Goal: Information Seeking & Learning: Learn about a topic

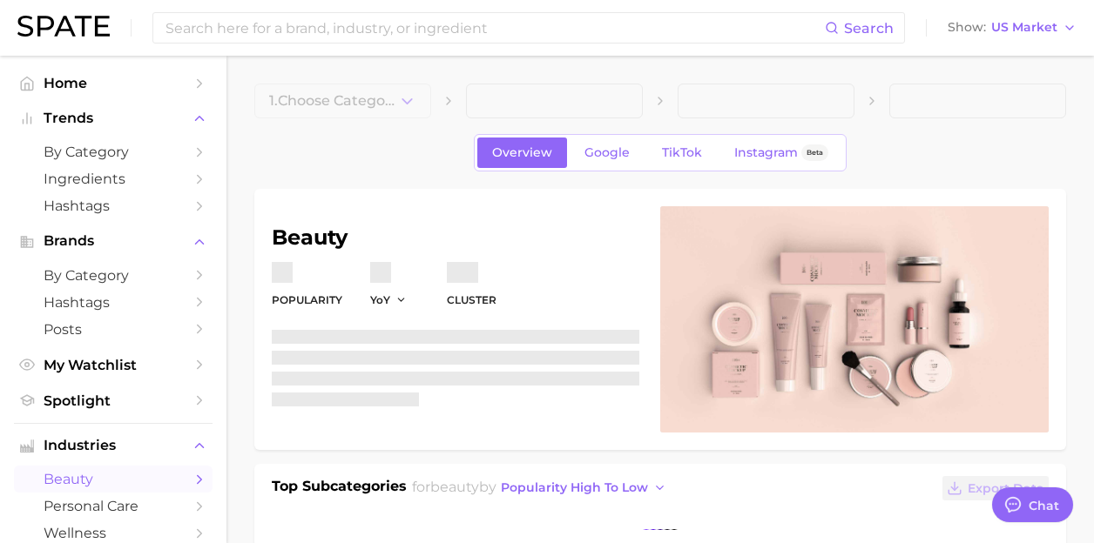
type textarea "x"
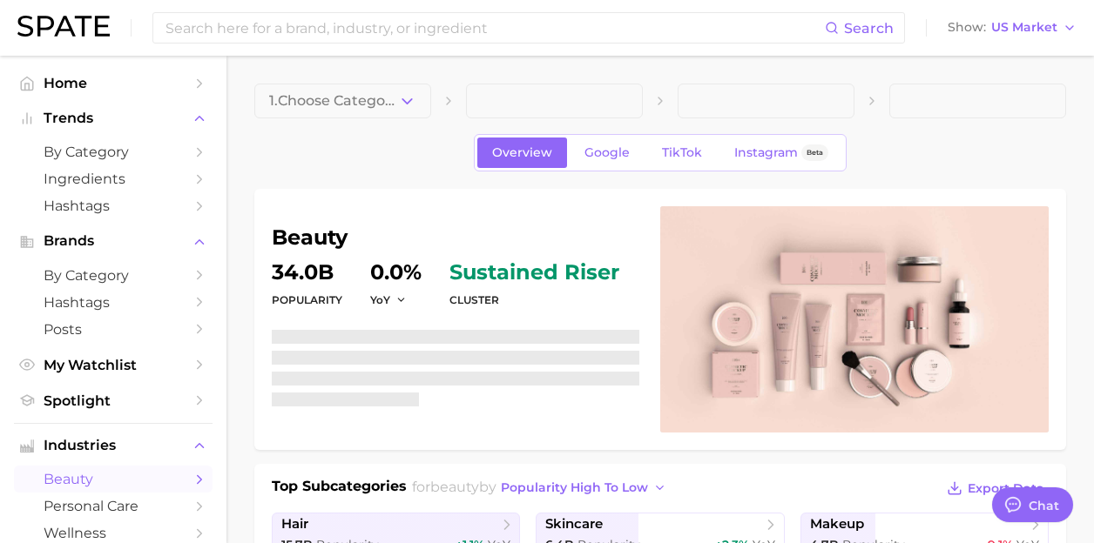
scroll to position [12540, 0]
click at [280, 19] on input at bounding box center [494, 28] width 661 height 30
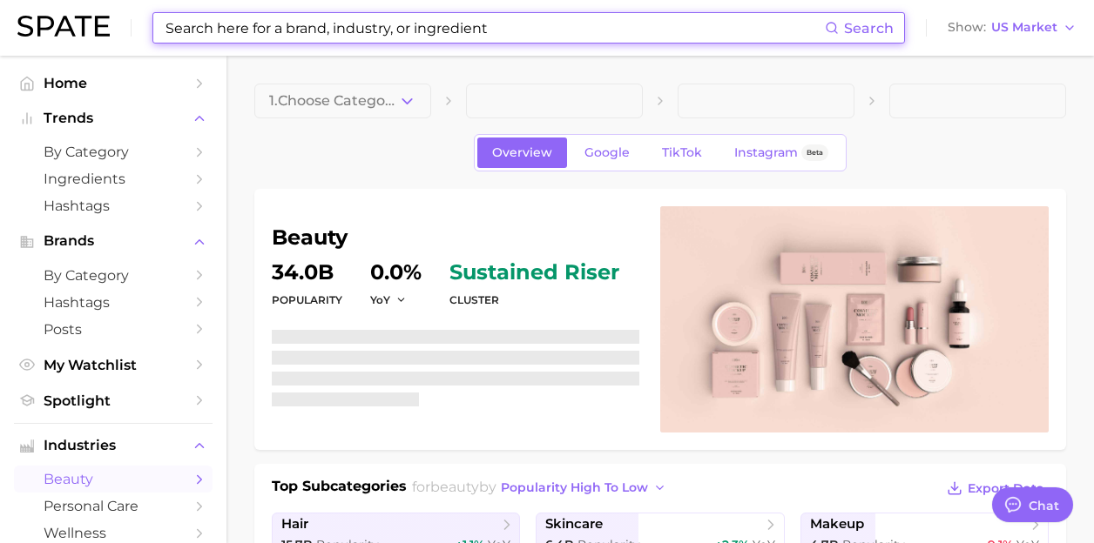
click at [280, 19] on input at bounding box center [494, 28] width 661 height 30
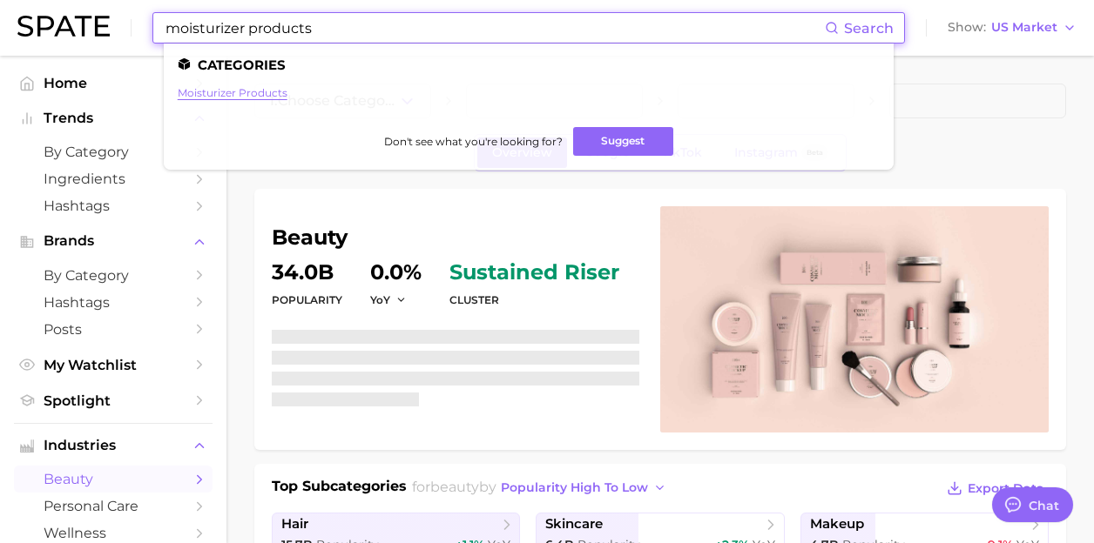
click at [259, 88] on link "moisturizer products" at bounding box center [233, 92] width 110 height 13
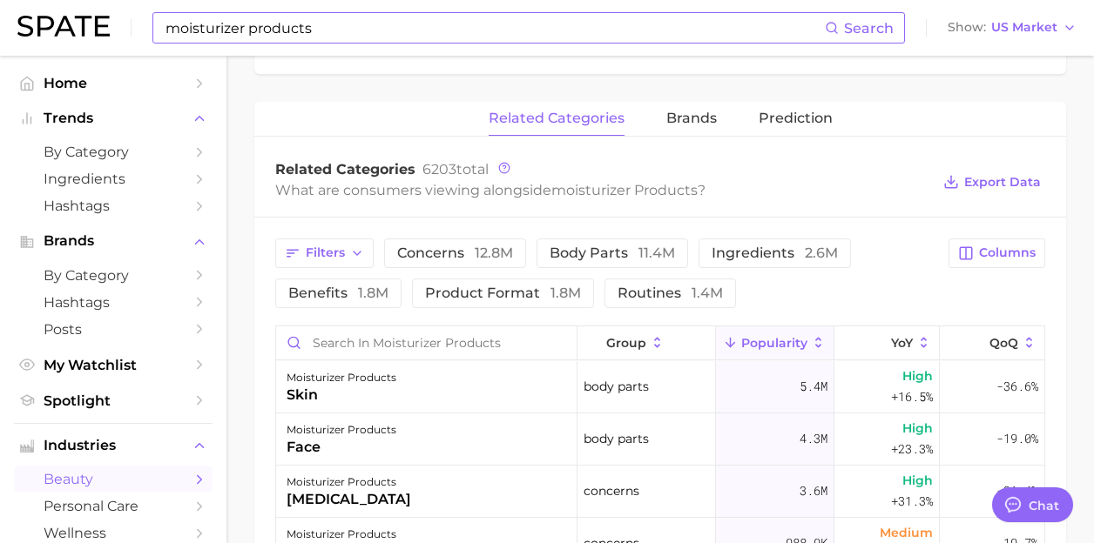
scroll to position [622, 0]
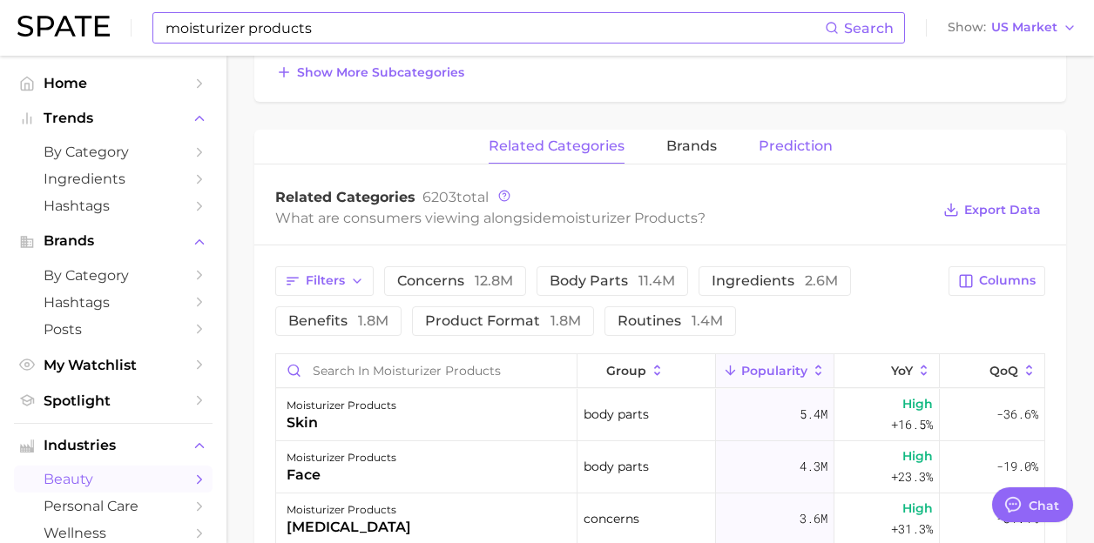
click at [805, 156] on button "Prediction" at bounding box center [795, 147] width 74 height 34
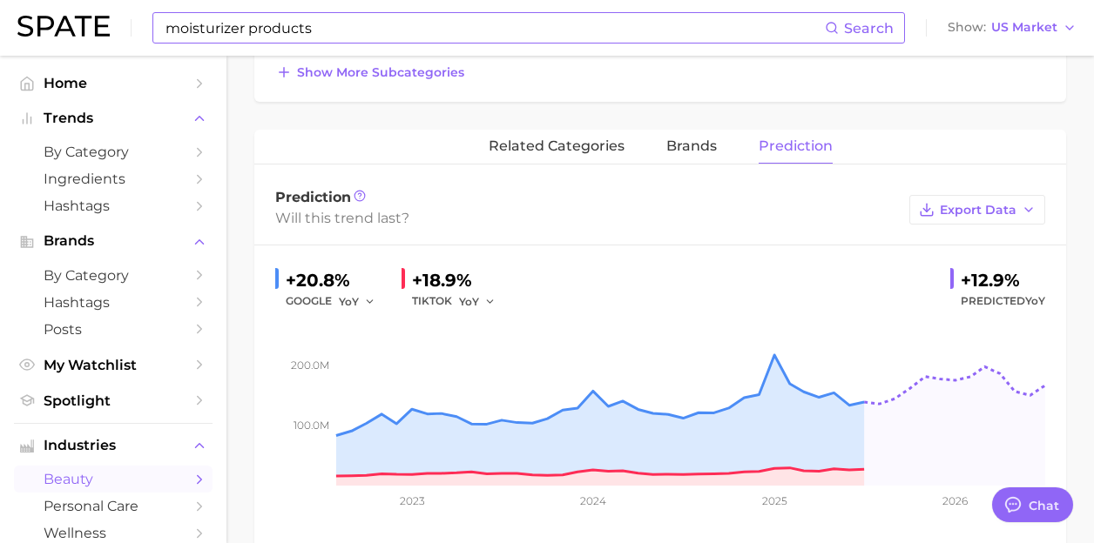
click at [320, 17] on input "moisturizer products" at bounding box center [494, 28] width 661 height 30
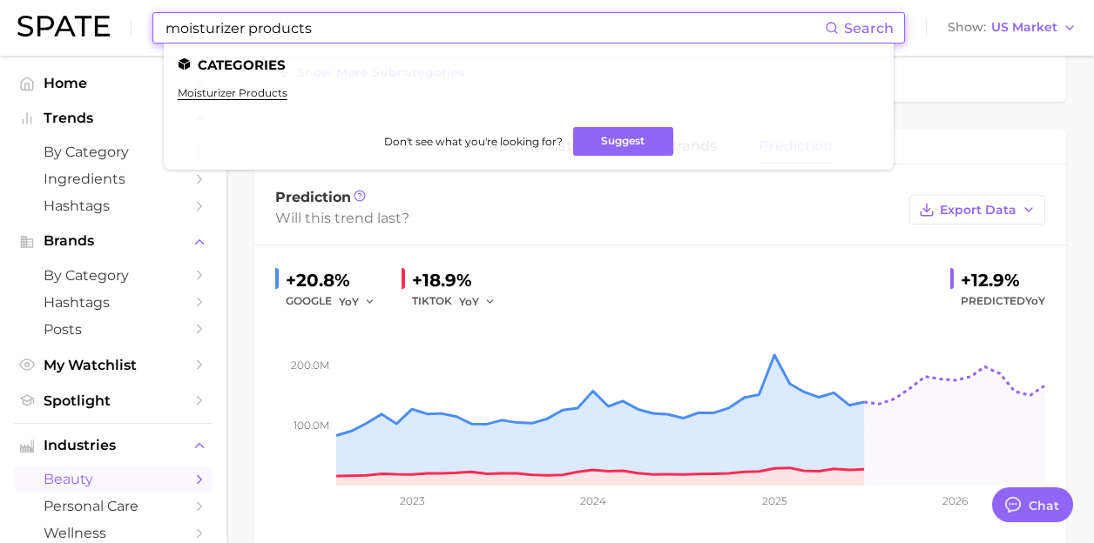
drag, startPoint x: 328, startPoint y: 25, endPoint x: 114, endPoint y: 18, distance: 214.3
click at [114, 18] on div "moisturizer products Search Categories moisturizer products Don't see what you'…" at bounding box center [546, 28] width 1059 height 56
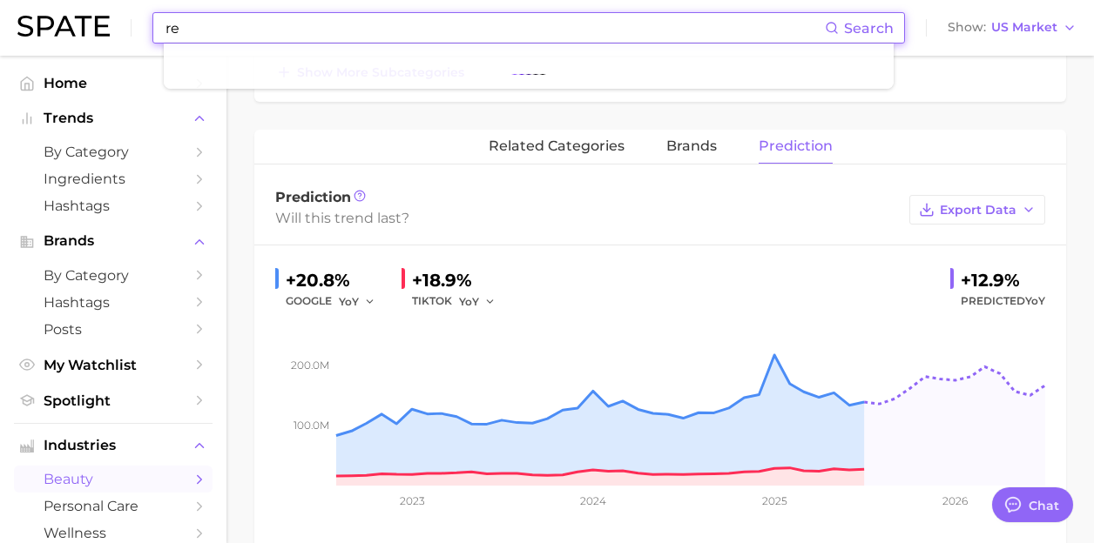
type input "r"
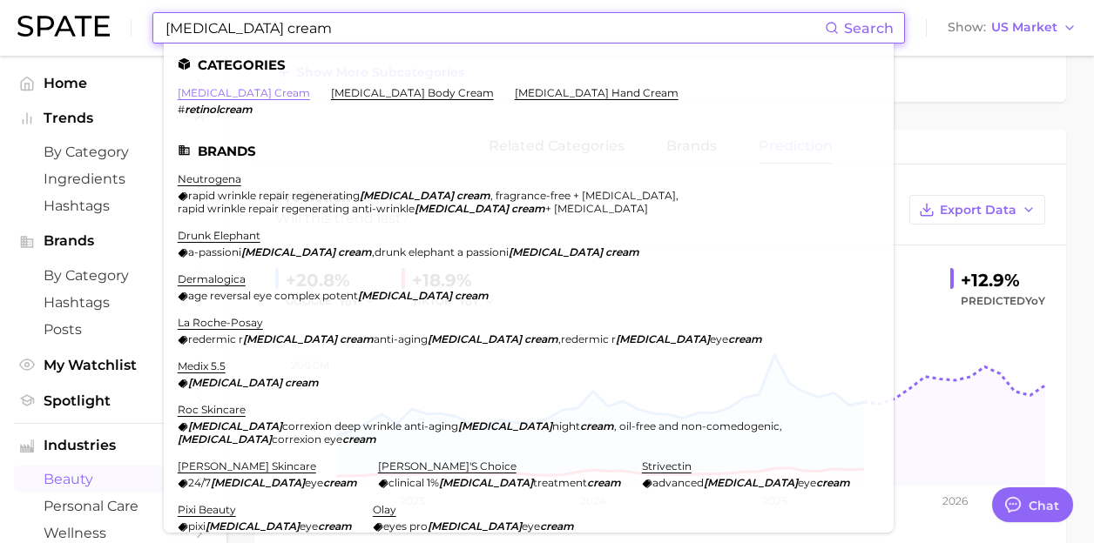
type input "[MEDICAL_DATA] cream"
click at [245, 94] on link "[MEDICAL_DATA] cream" at bounding box center [244, 92] width 132 height 13
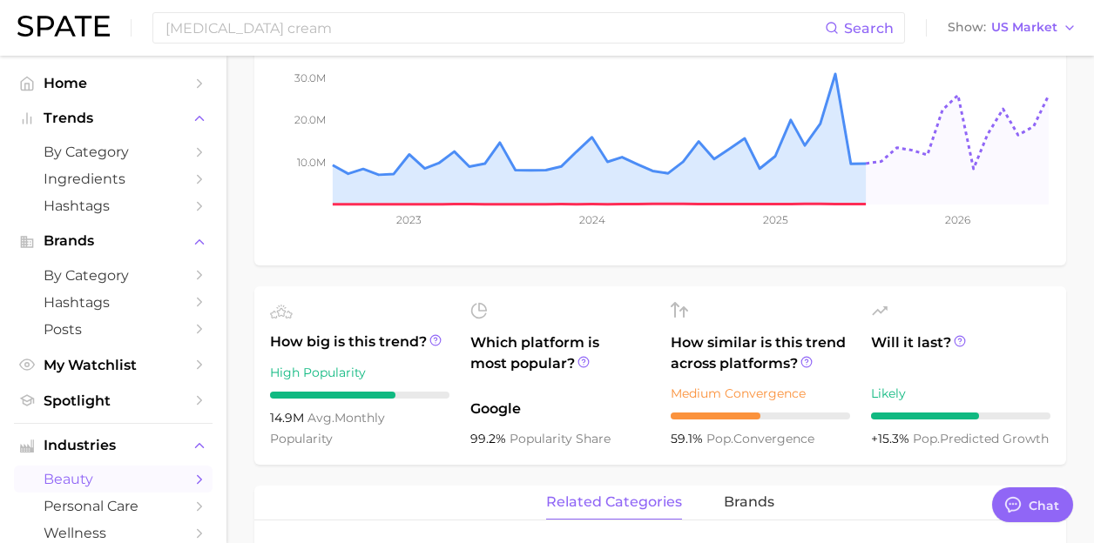
scroll to position [842, 0]
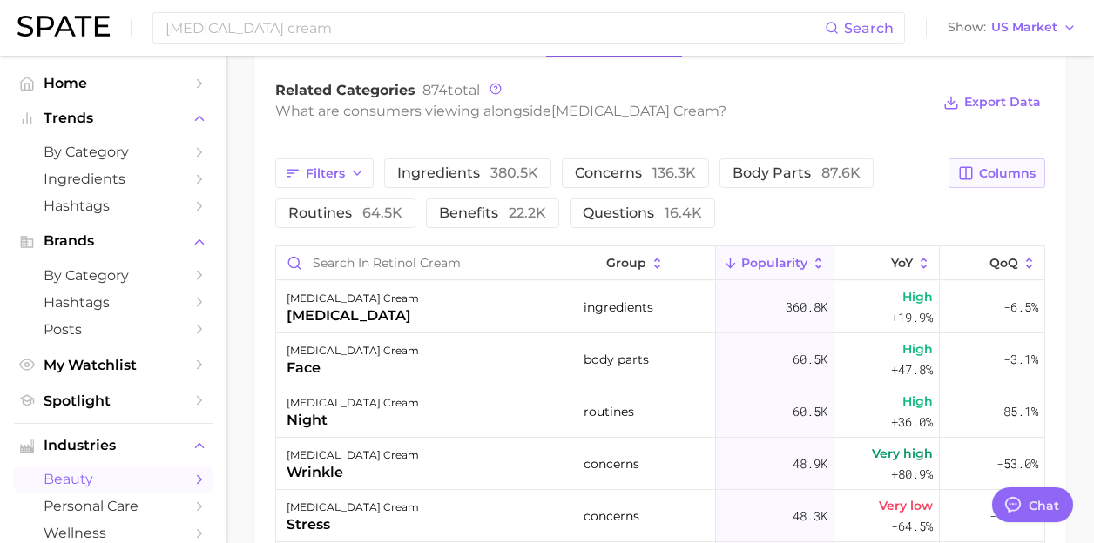
click at [998, 181] on button "Columns" at bounding box center [996, 173] width 97 height 30
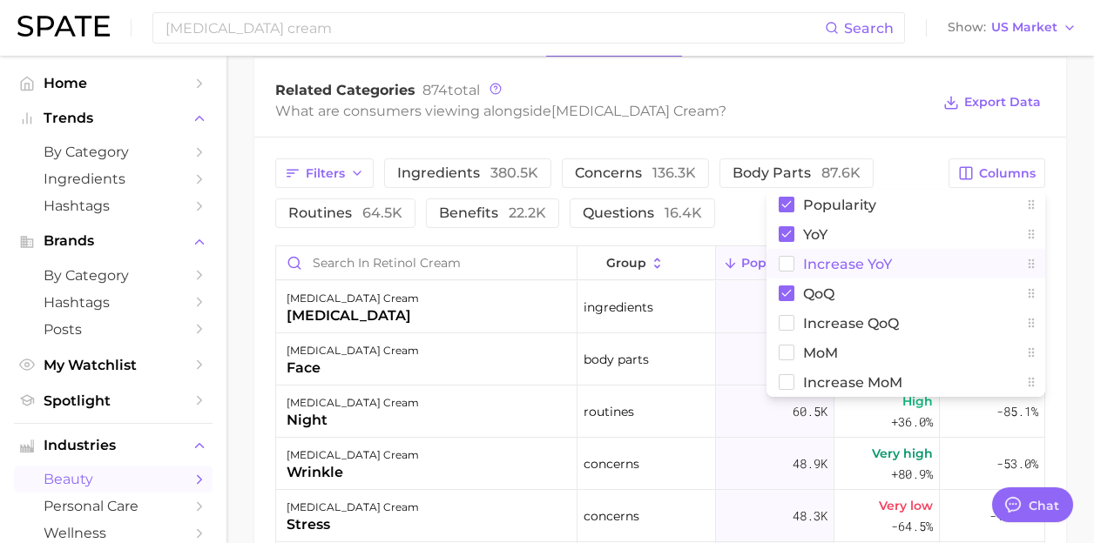
click at [830, 264] on span "Increase YoY" at bounding box center [847, 264] width 89 height 15
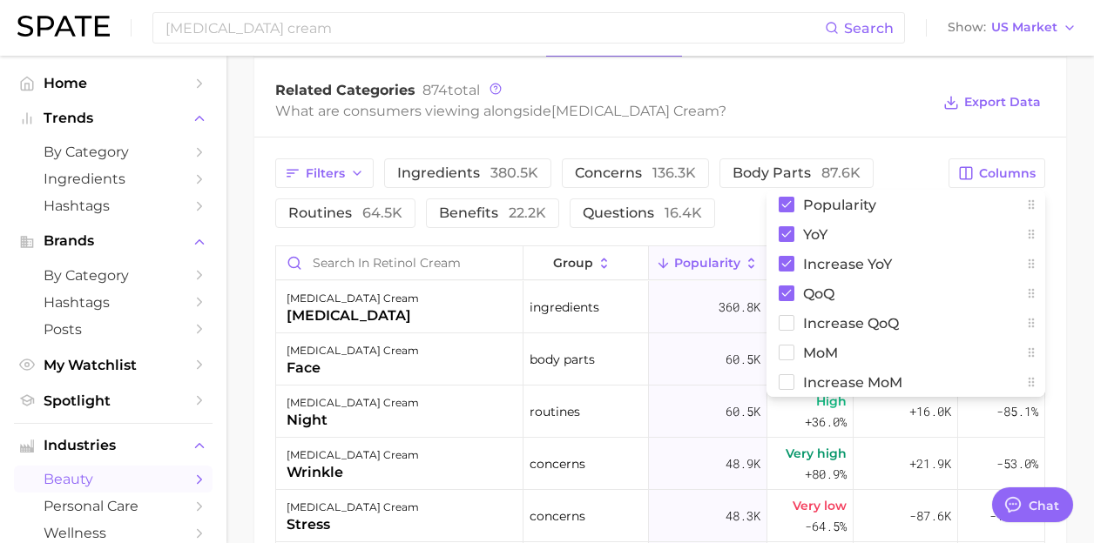
click at [911, 101] on div "What are consumers viewing alongside [MEDICAL_DATA] cream ?" at bounding box center [602, 111] width 655 height 24
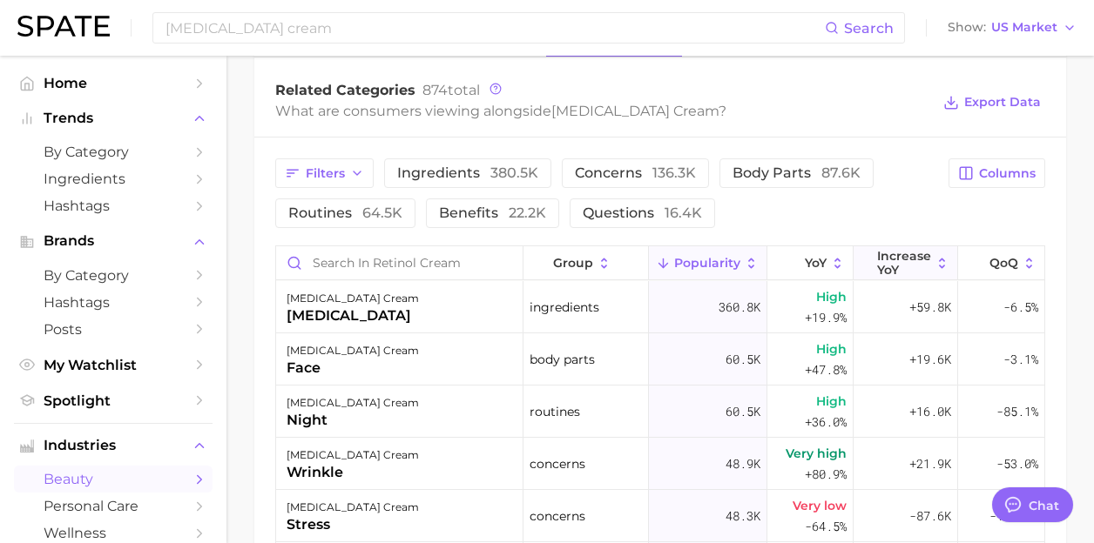
click at [906, 268] on span "Increase YoY" at bounding box center [904, 263] width 54 height 28
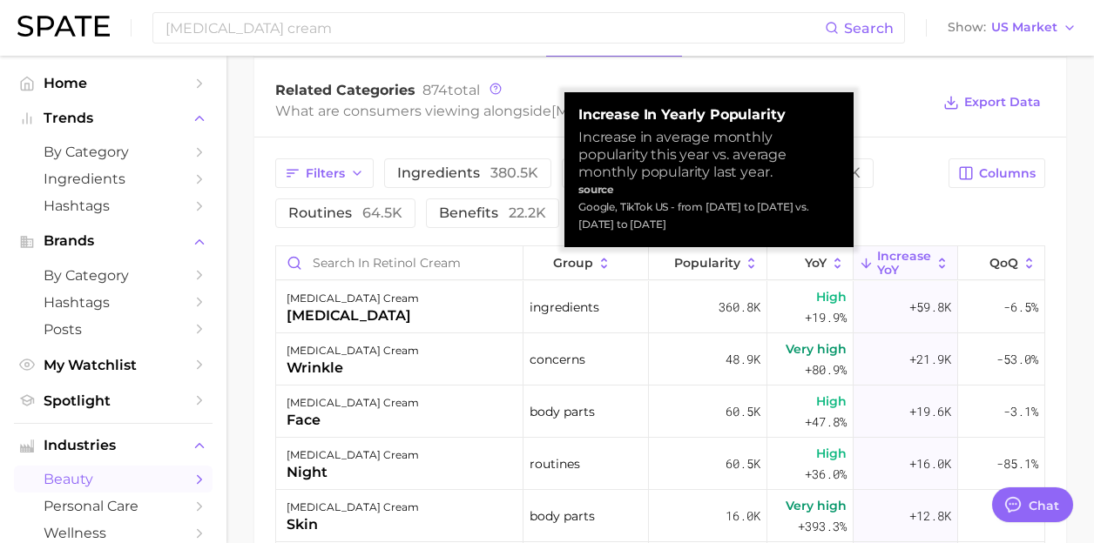
click at [702, 78] on div "Related Categories 874 total What are consumers viewing alongside [MEDICAL_DATA…" at bounding box center [660, 103] width 812 height 70
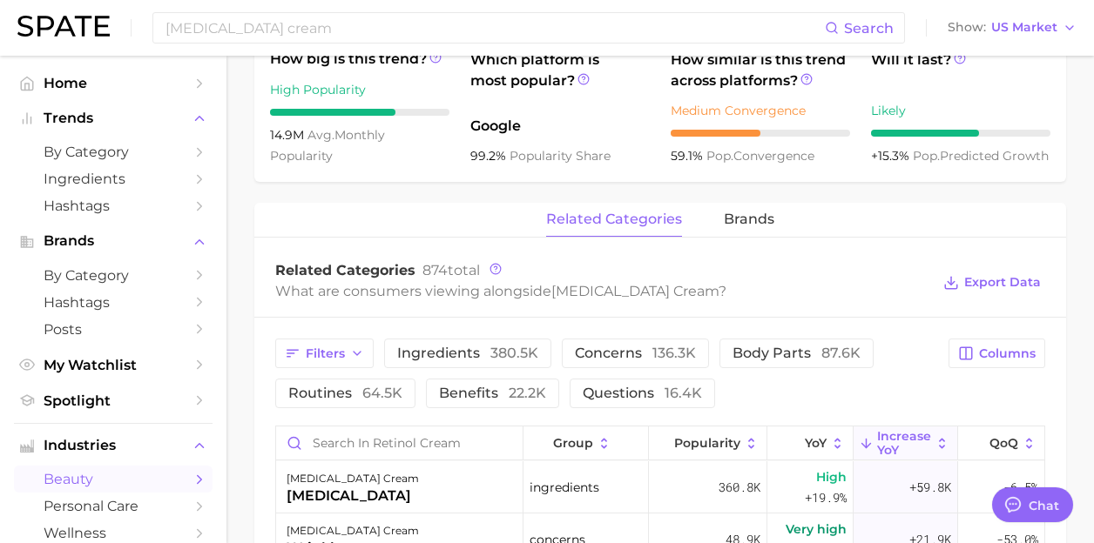
scroll to position [0, 0]
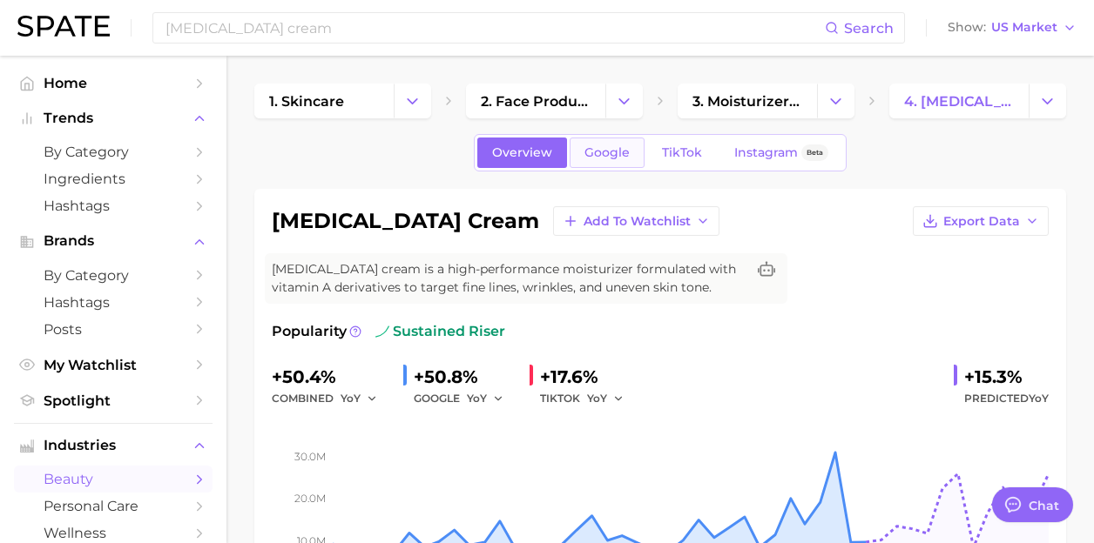
click at [594, 146] on span "Google" at bounding box center [606, 152] width 45 height 15
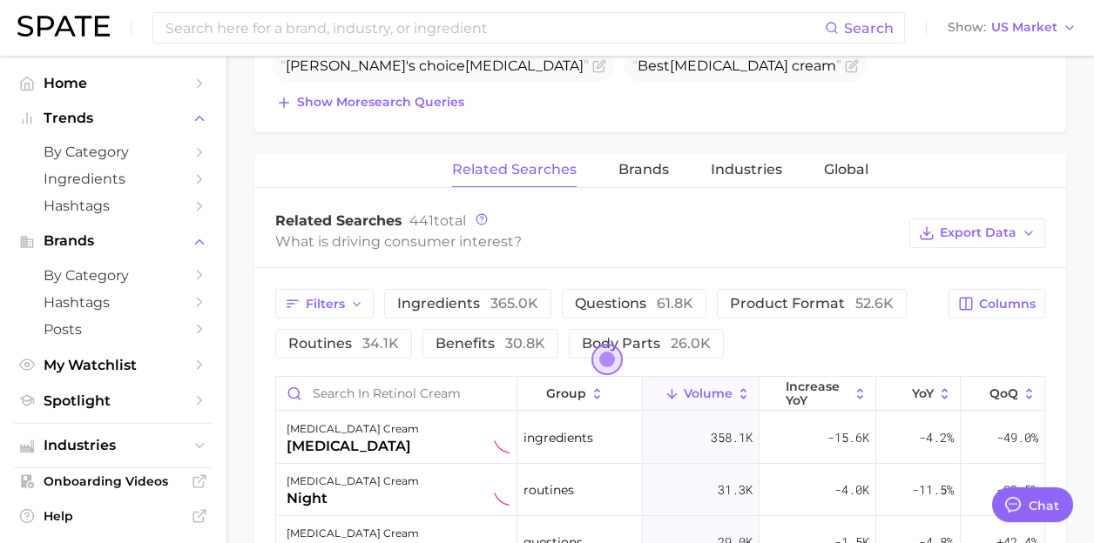
scroll to position [818, 0]
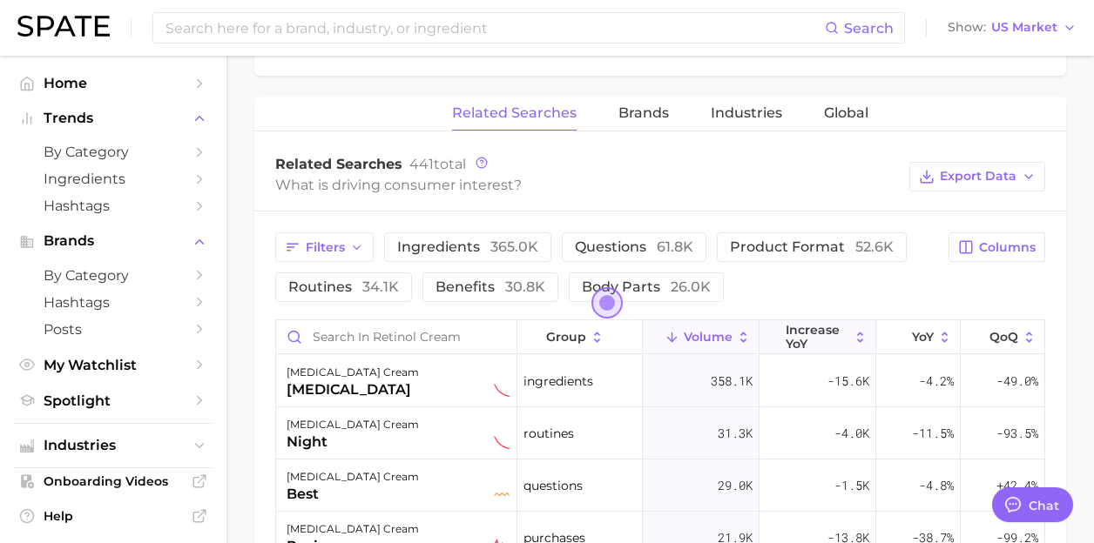
click at [809, 337] on span "increase YoY" at bounding box center [817, 337] width 64 height 28
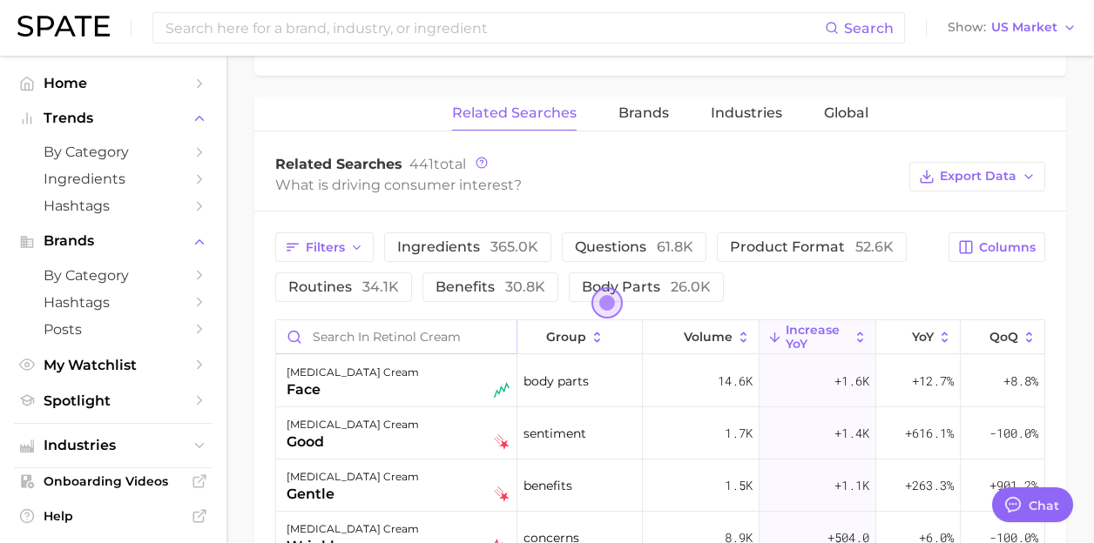
click at [412, 333] on input "Search in retinol cream" at bounding box center [396, 336] width 240 height 33
click at [424, 394] on div "[MEDICAL_DATA] cream face" at bounding box center [397, 381] width 223 height 38
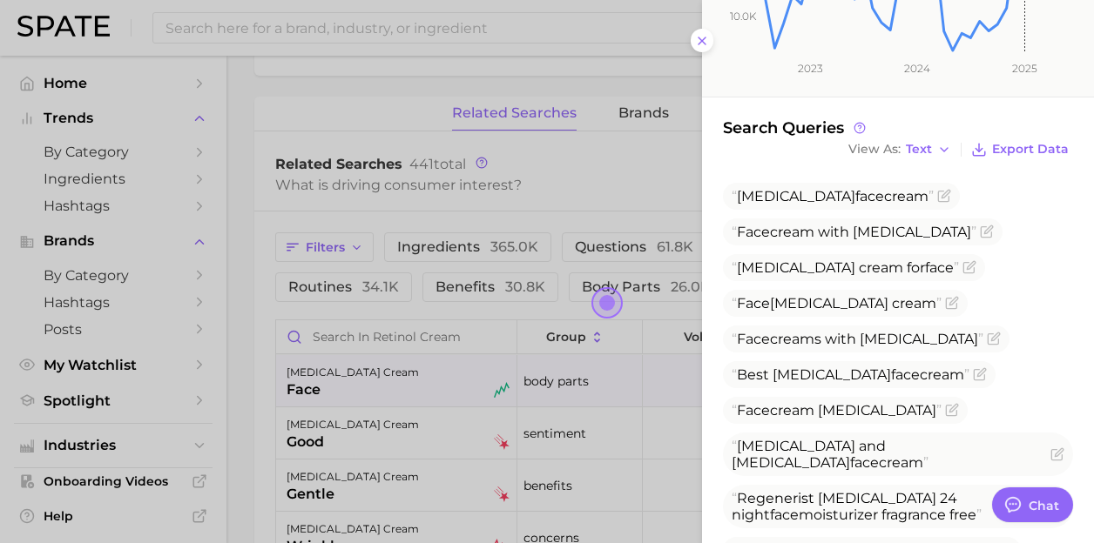
scroll to position [494, 0]
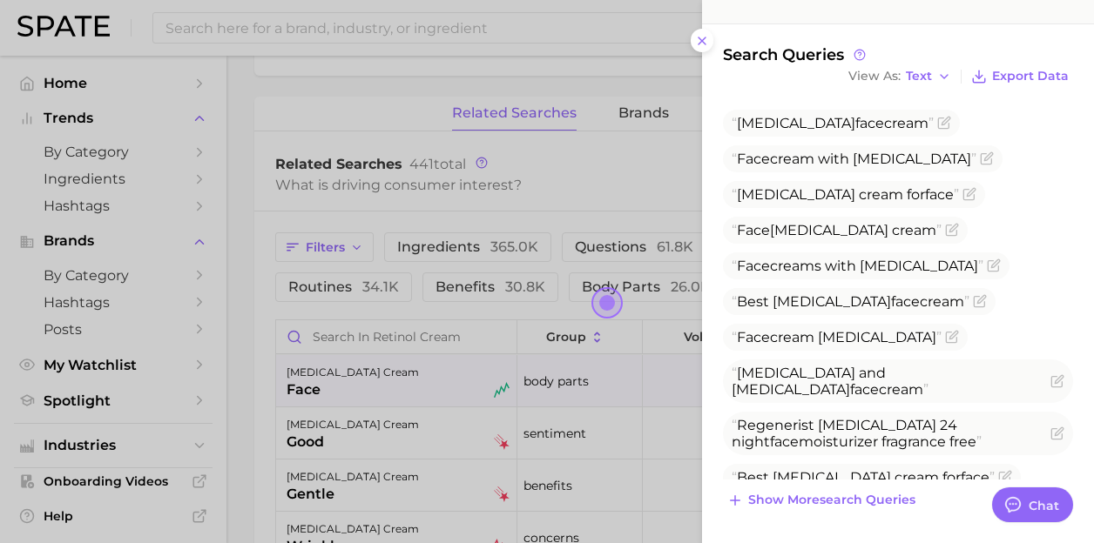
click at [593, 461] on div at bounding box center [547, 271] width 1094 height 543
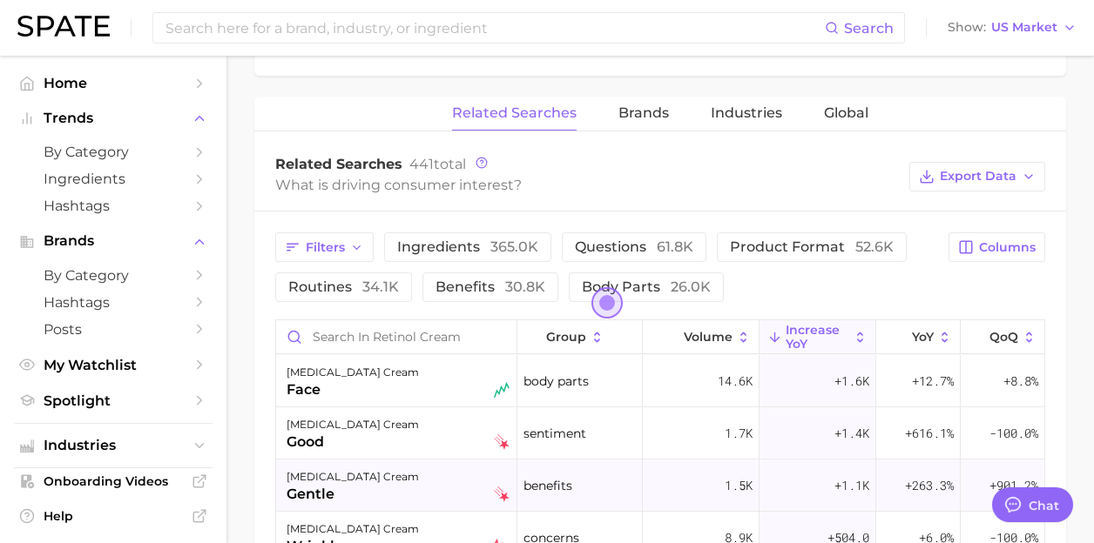
click at [396, 461] on div "[MEDICAL_DATA] cream gentle" at bounding box center [396, 486] width 241 height 52
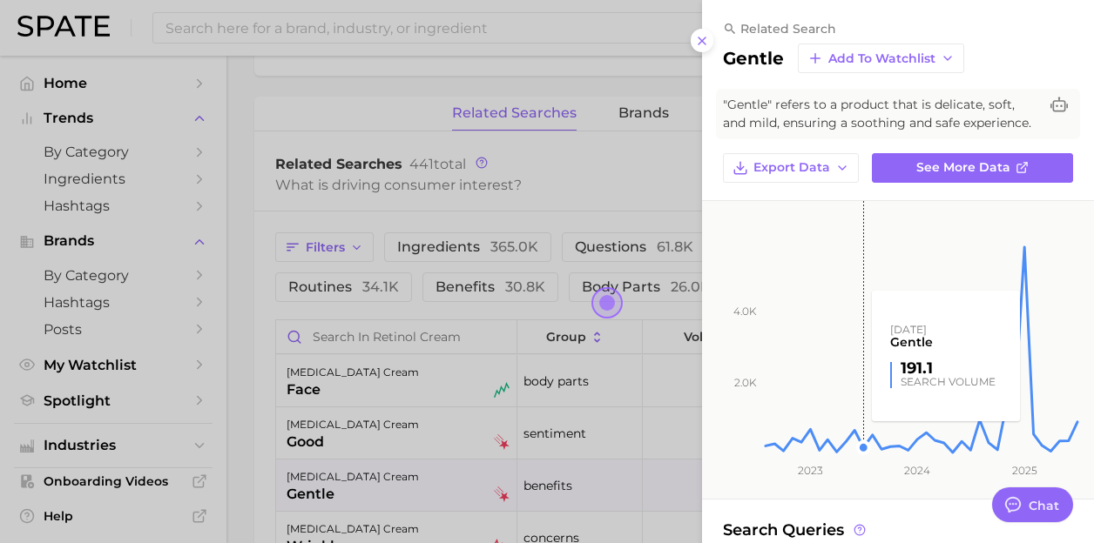
scroll to position [184, 0]
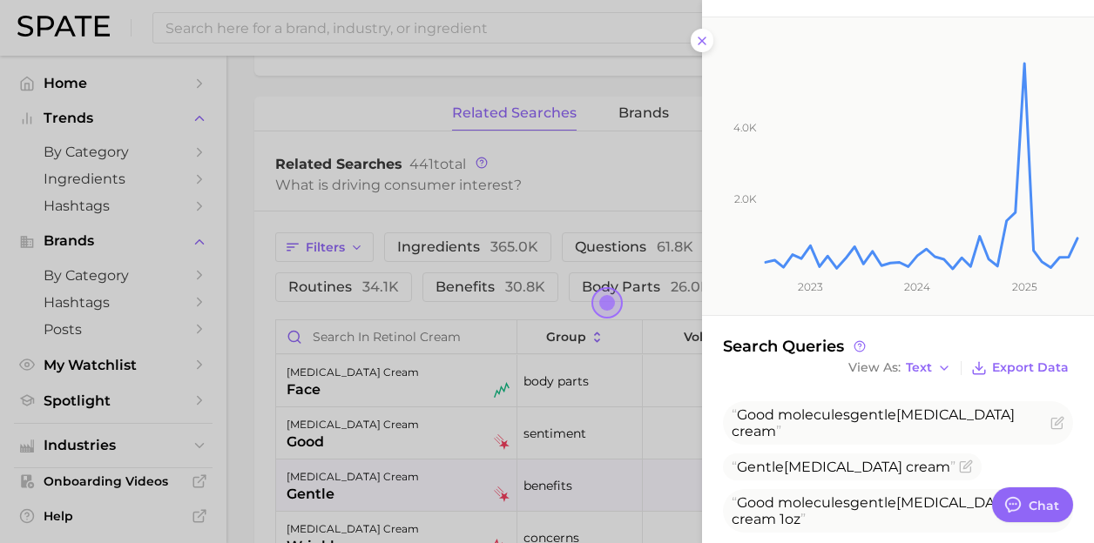
click at [556, 328] on div at bounding box center [547, 271] width 1094 height 543
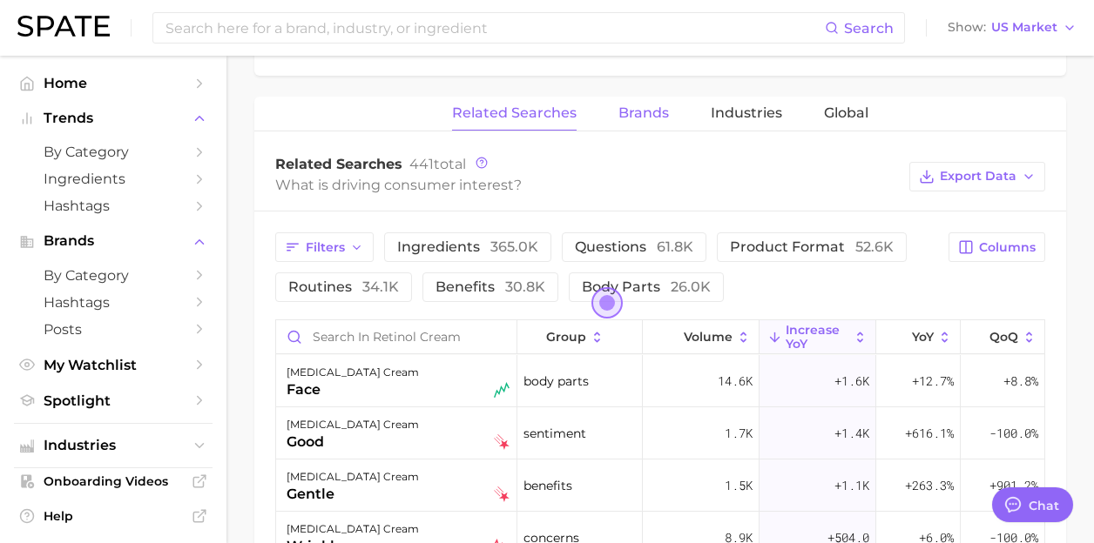
click at [622, 112] on span "Brands" at bounding box center [643, 113] width 51 height 16
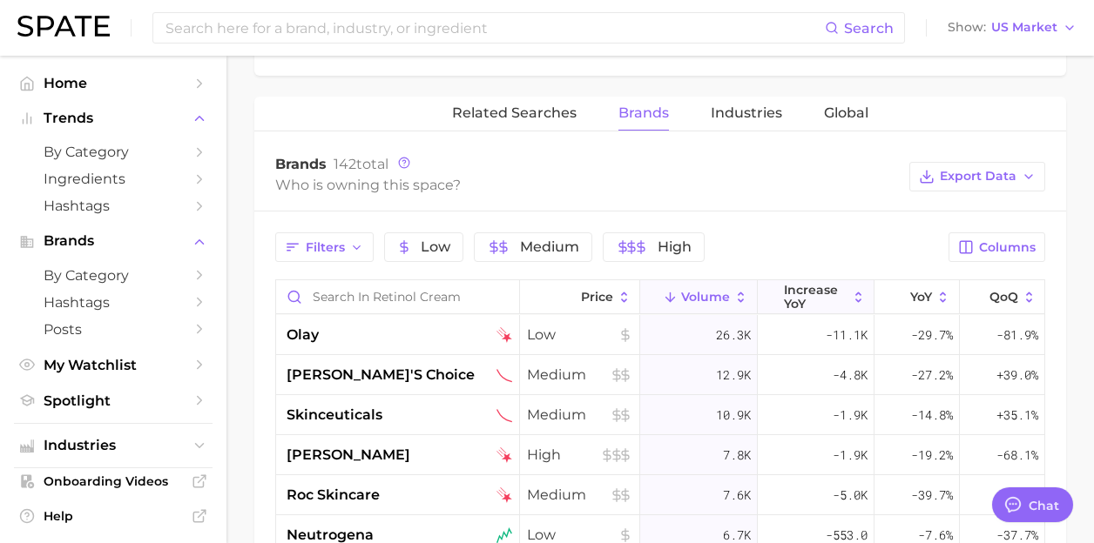
click at [814, 298] on span "increase YoY" at bounding box center [816, 297] width 64 height 28
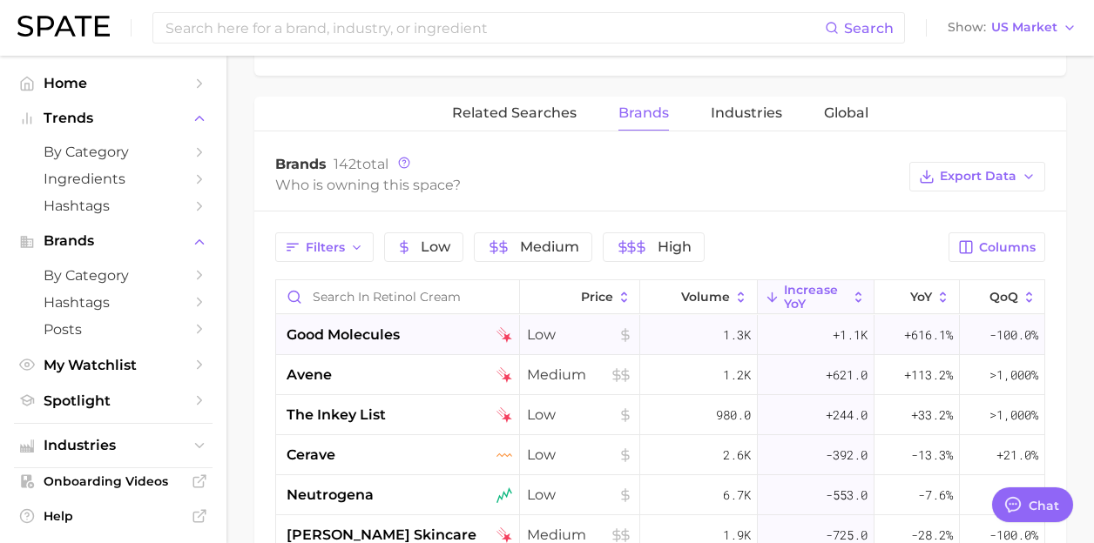
click at [414, 332] on div "good molecules" at bounding box center [399, 335] width 226 height 21
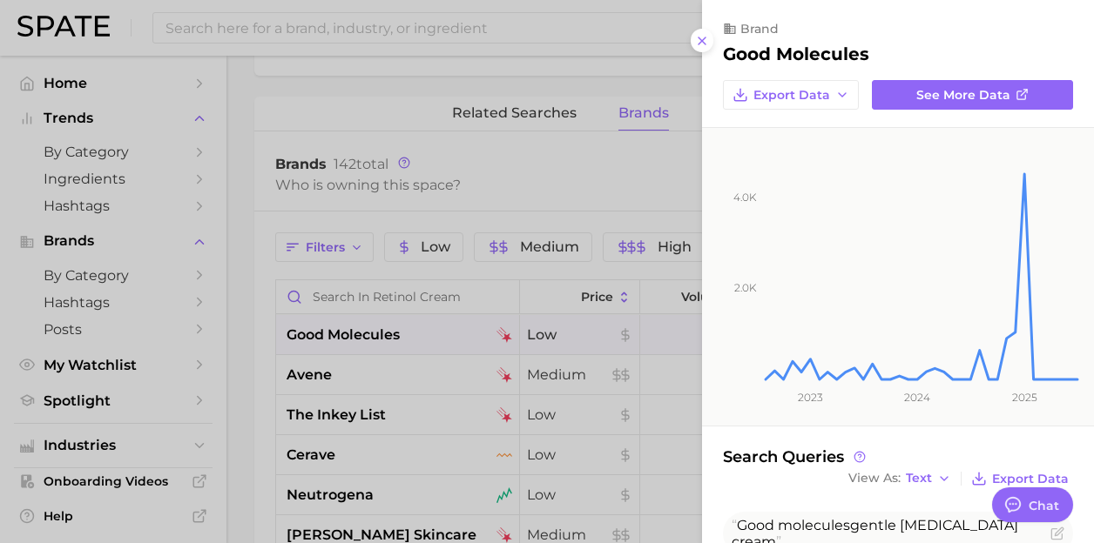
click at [267, 155] on div at bounding box center [547, 271] width 1094 height 543
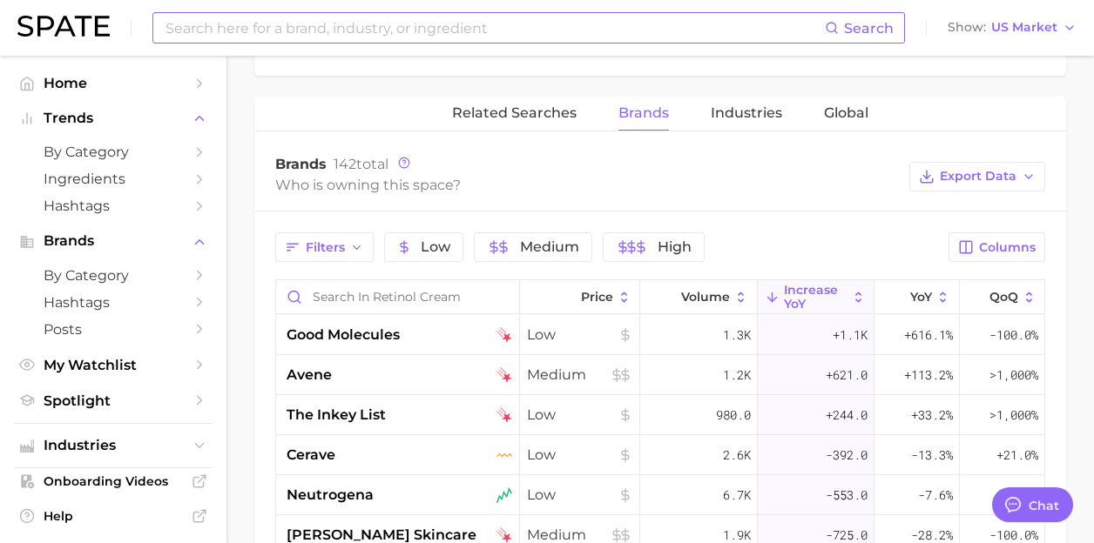
click at [244, 24] on input at bounding box center [494, 28] width 661 height 30
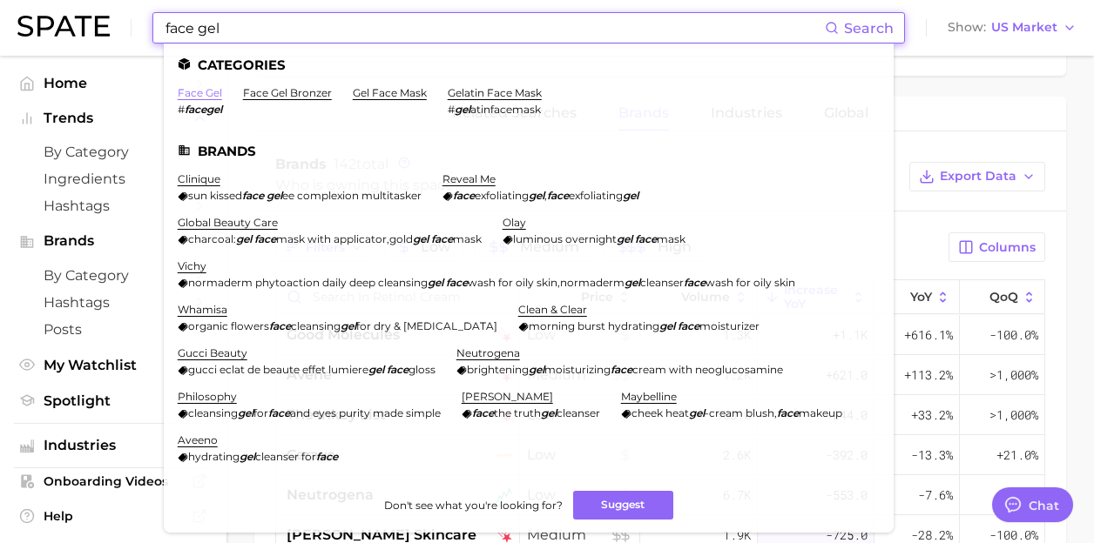
type input "face gel"
click at [198, 94] on link "face gel" at bounding box center [200, 92] width 44 height 13
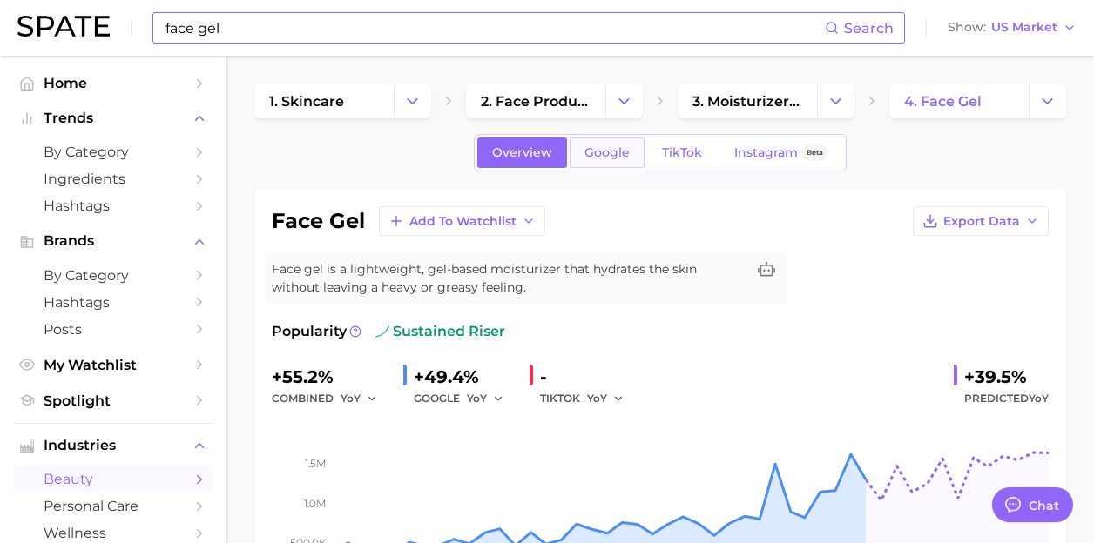
click at [600, 158] on span "Google" at bounding box center [606, 152] width 45 height 15
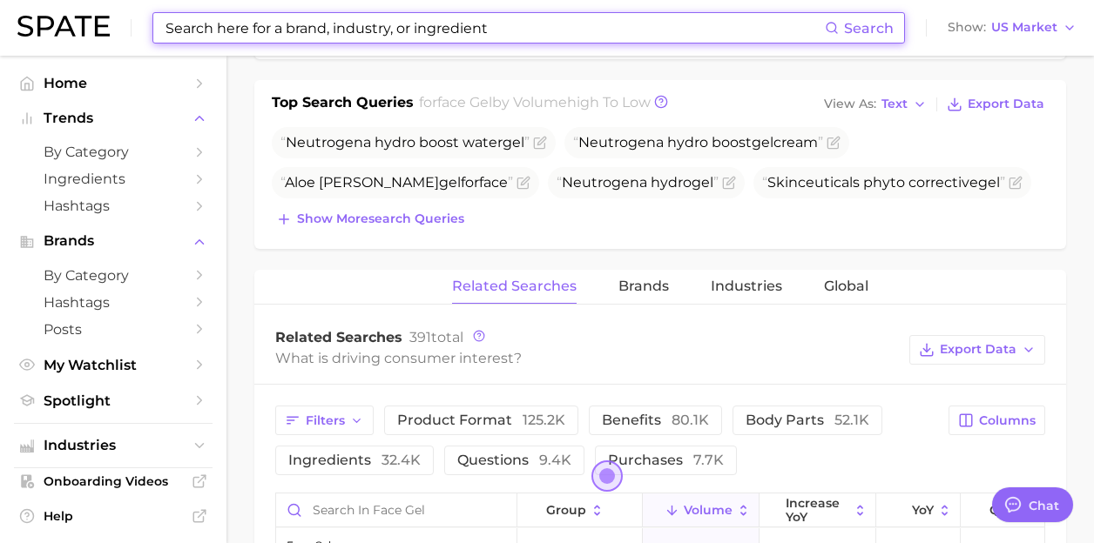
scroll to position [917, 0]
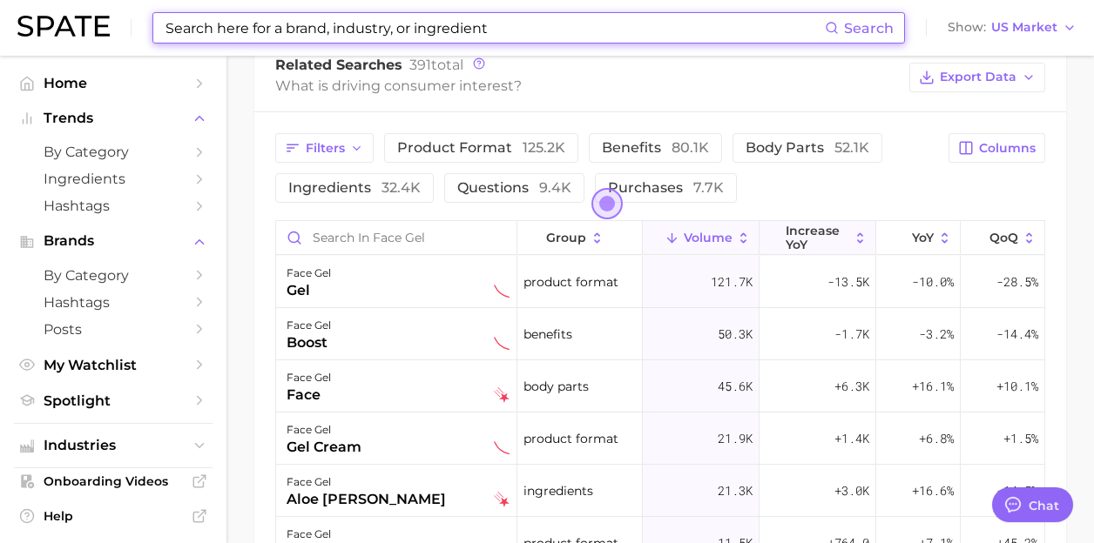
click at [832, 249] on span "increase YoY" at bounding box center [817, 238] width 64 height 28
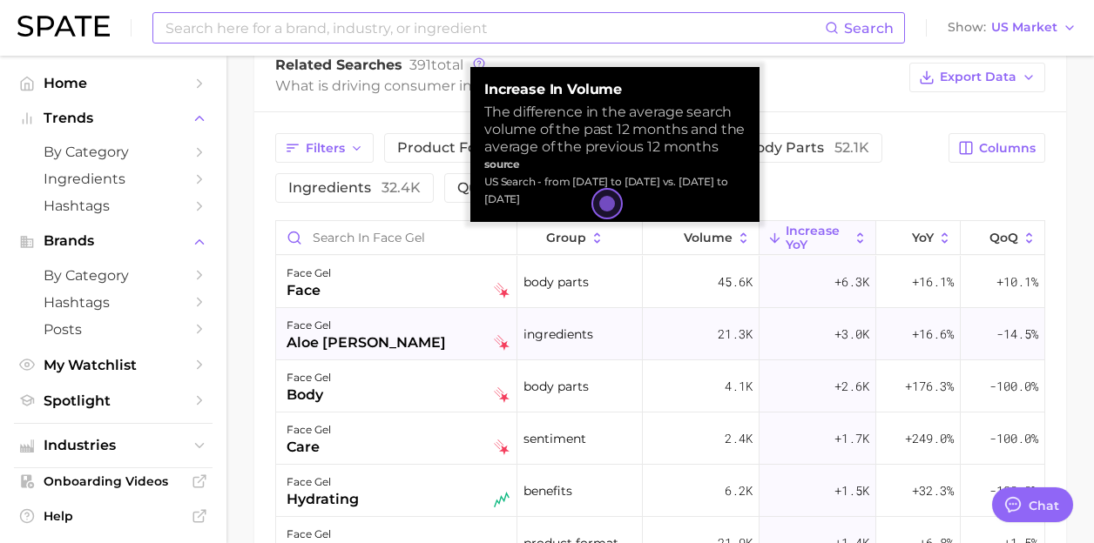
click at [408, 331] on div "face gel aloe [PERSON_NAME]" at bounding box center [397, 334] width 223 height 38
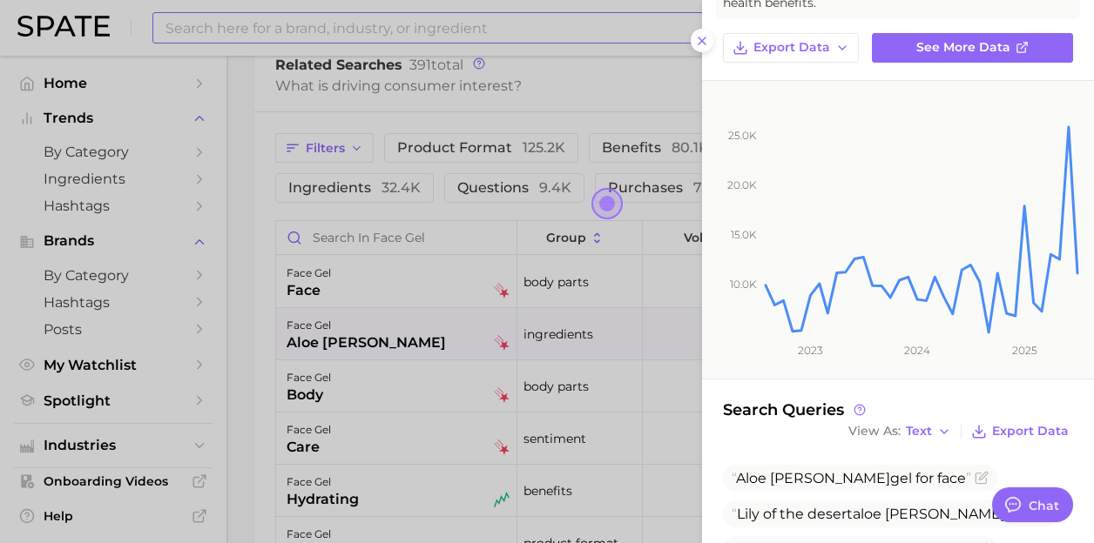
scroll to position [268, 0]
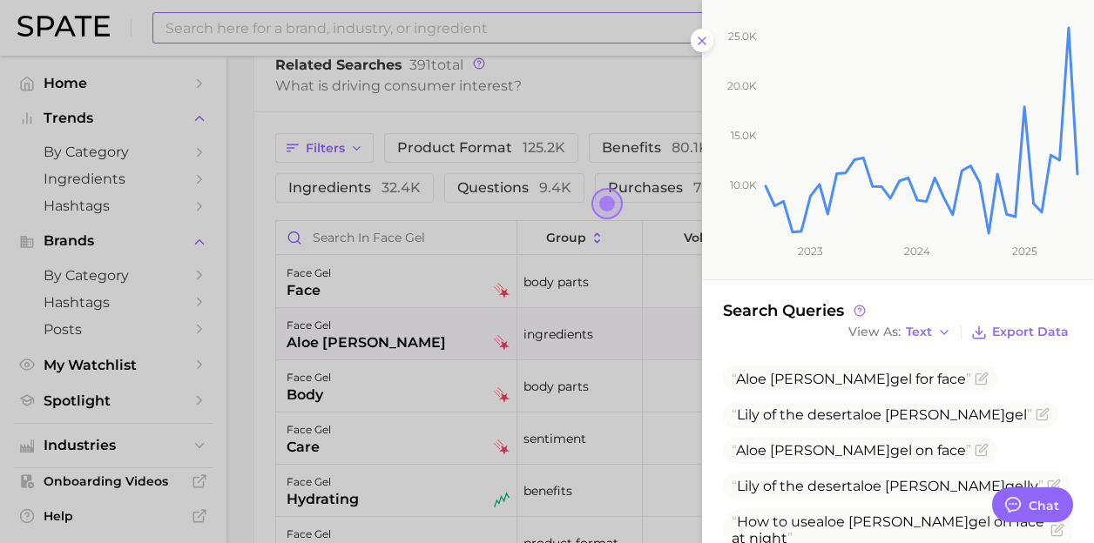
click at [338, 29] on div at bounding box center [547, 271] width 1094 height 543
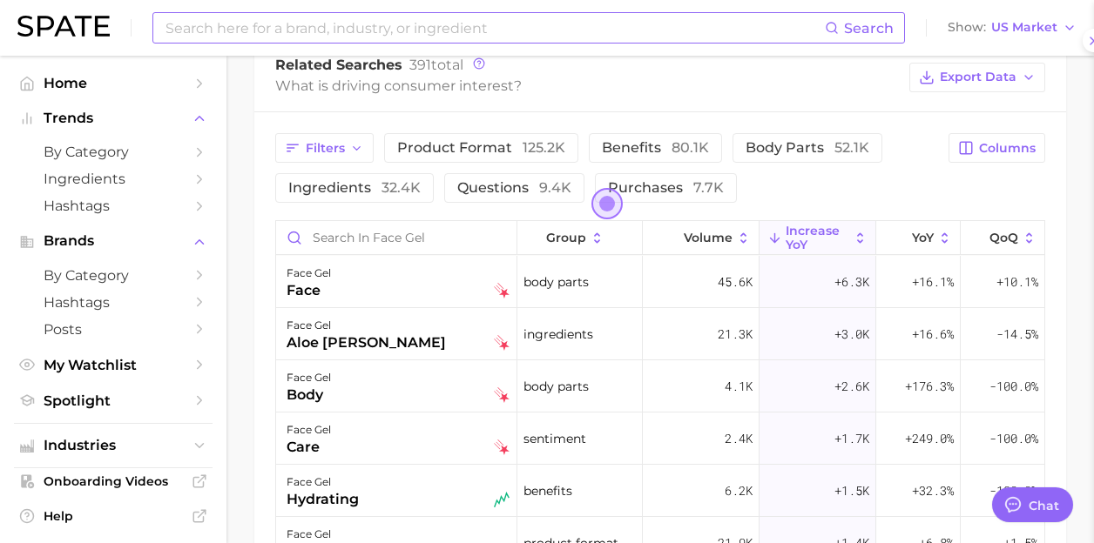
click at [338, 29] on input at bounding box center [494, 28] width 661 height 30
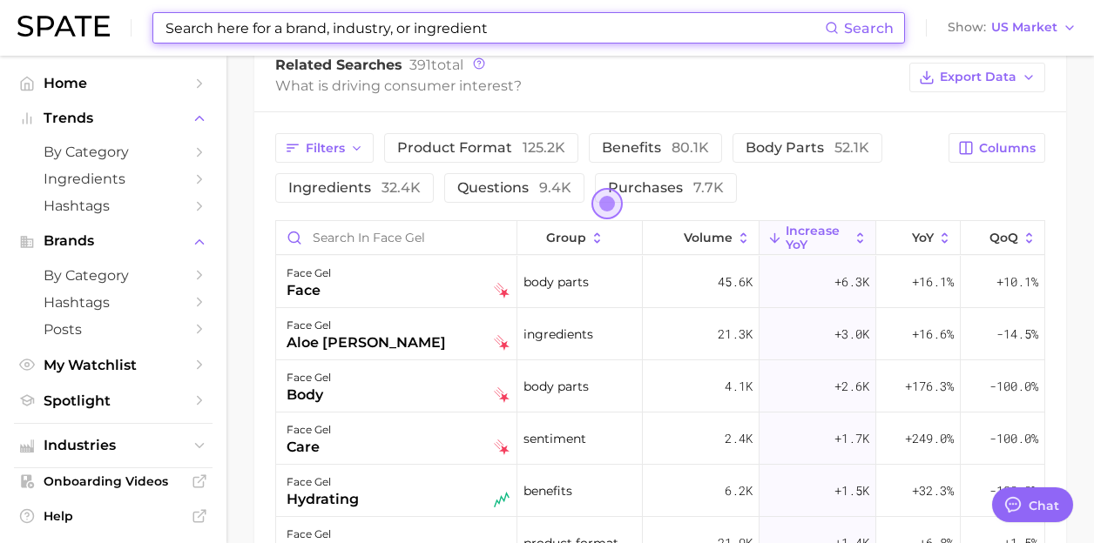
type input "s"
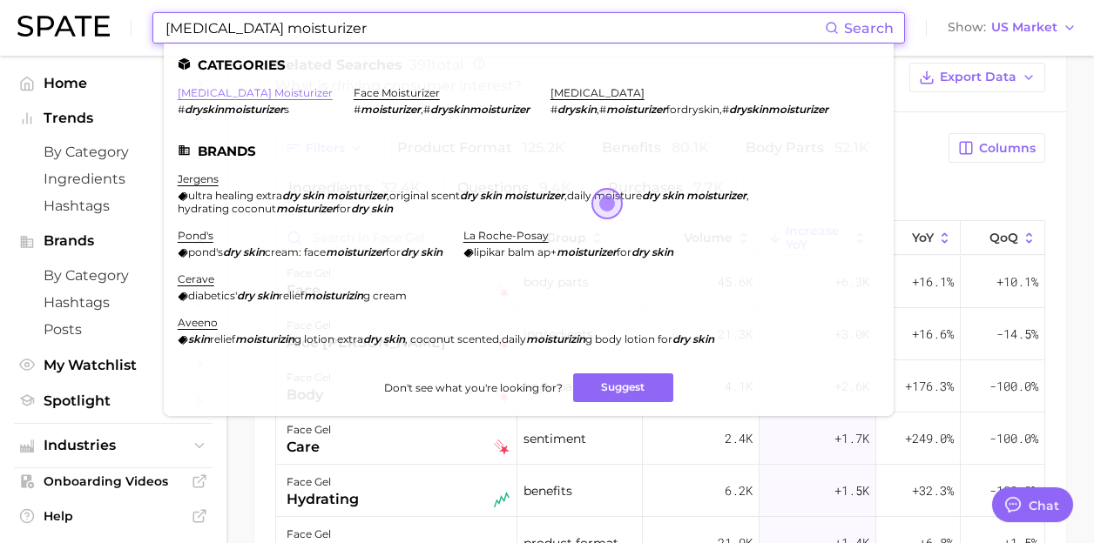
type input "[MEDICAL_DATA] moisturizer"
click at [251, 98] on link "[MEDICAL_DATA] moisturizer" at bounding box center [255, 92] width 155 height 13
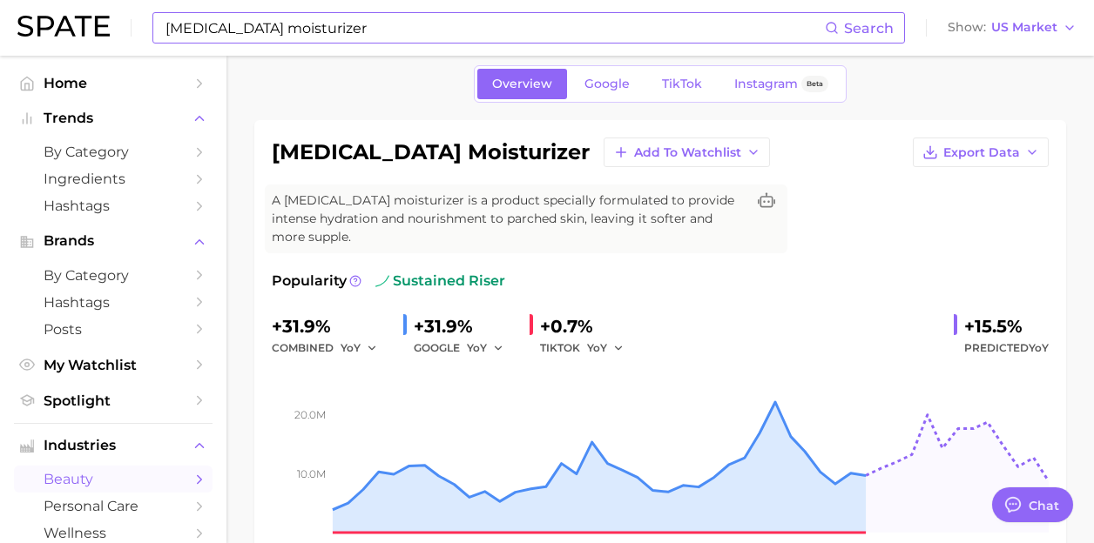
scroll to position [52, 0]
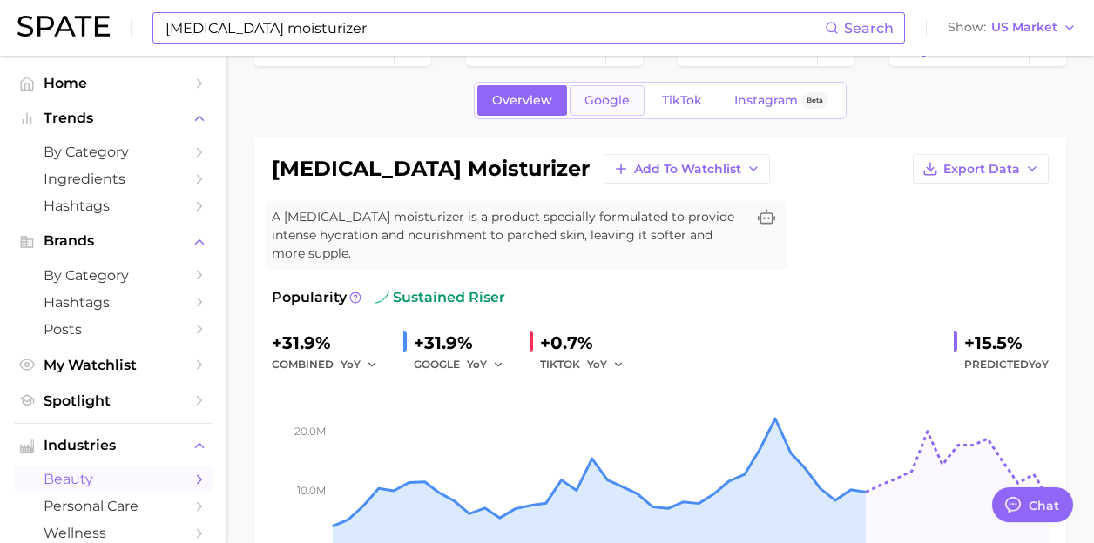
click at [588, 104] on span "Google" at bounding box center [606, 100] width 45 height 15
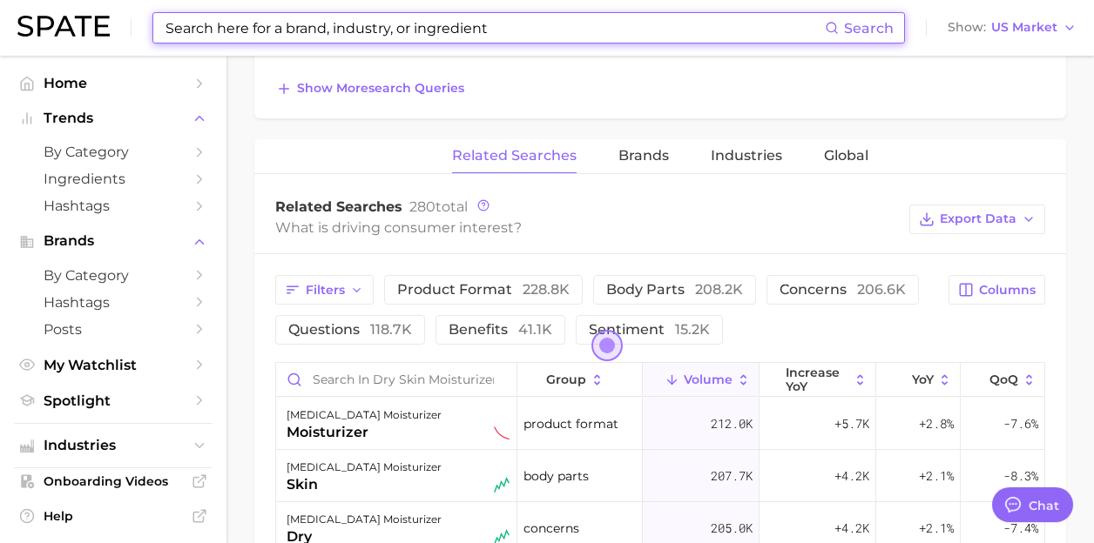
scroll to position [835, 0]
click at [807, 386] on span "increase YoY" at bounding box center [817, 378] width 64 height 28
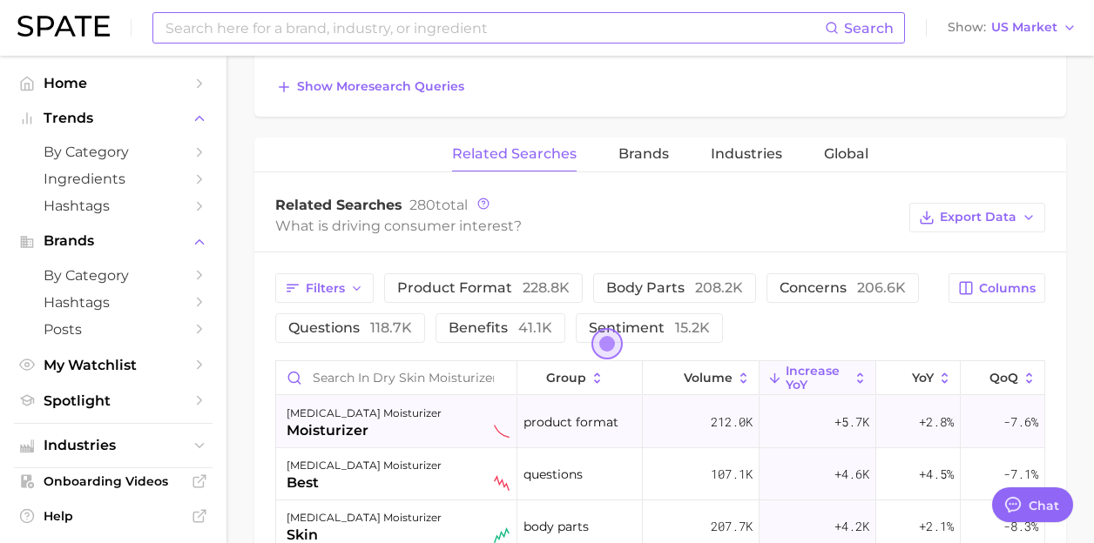
click at [436, 420] on div "[MEDICAL_DATA] moisturizer moisturizer" at bounding box center [397, 422] width 223 height 38
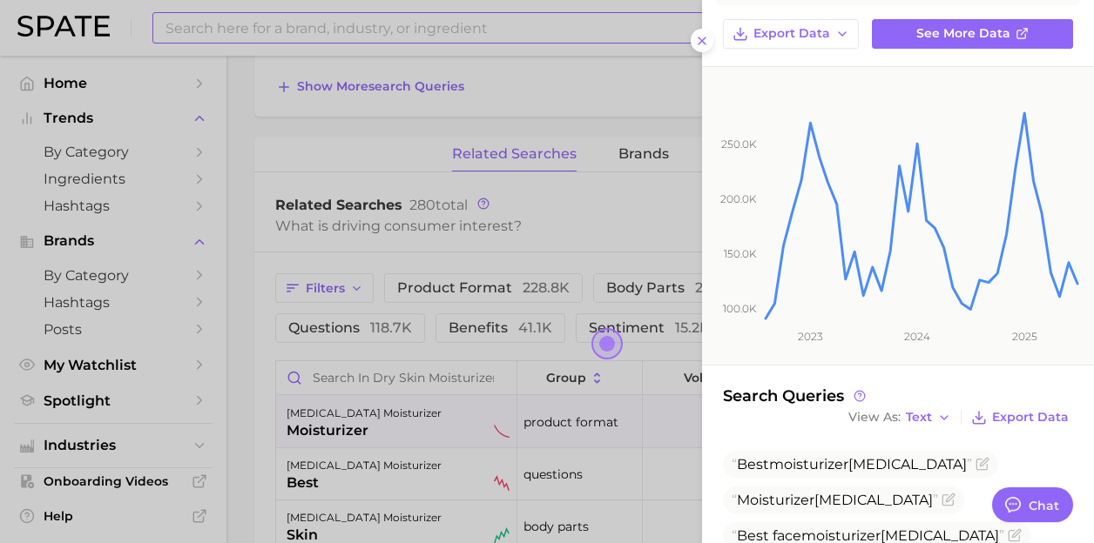
scroll to position [429, 0]
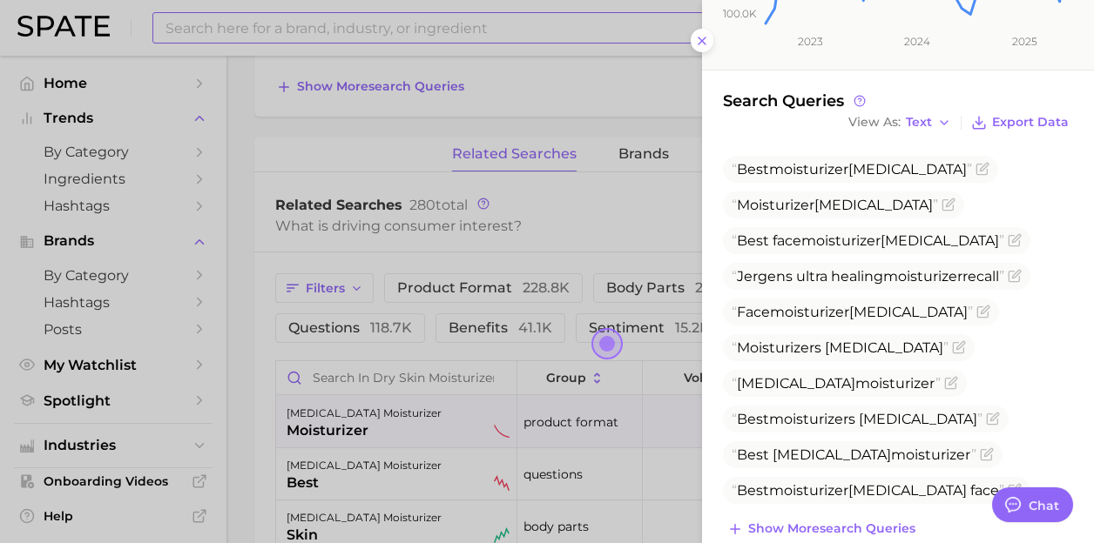
click at [515, 207] on div at bounding box center [547, 271] width 1094 height 543
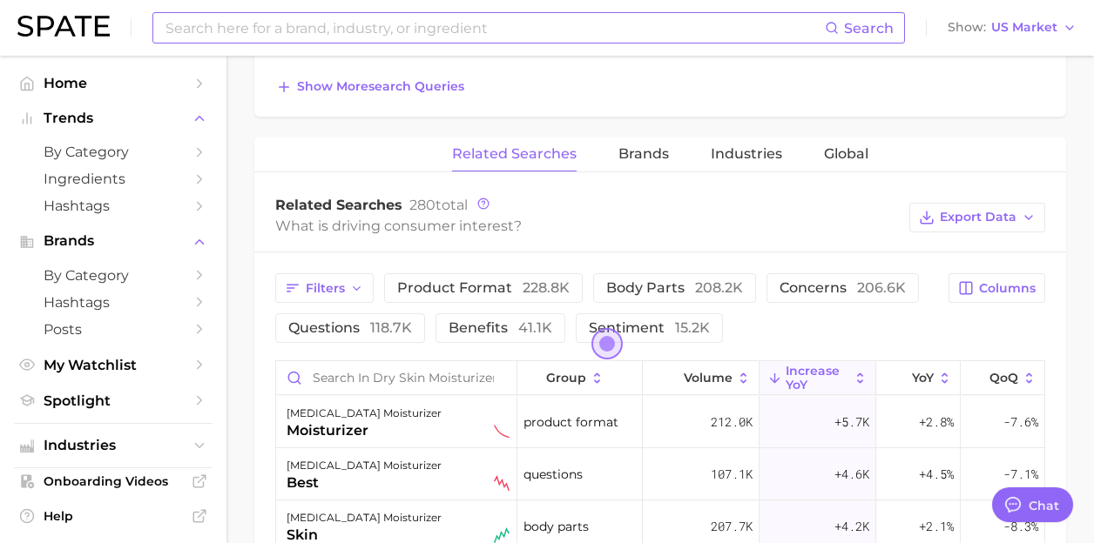
click at [312, 26] on input at bounding box center [494, 28] width 661 height 30
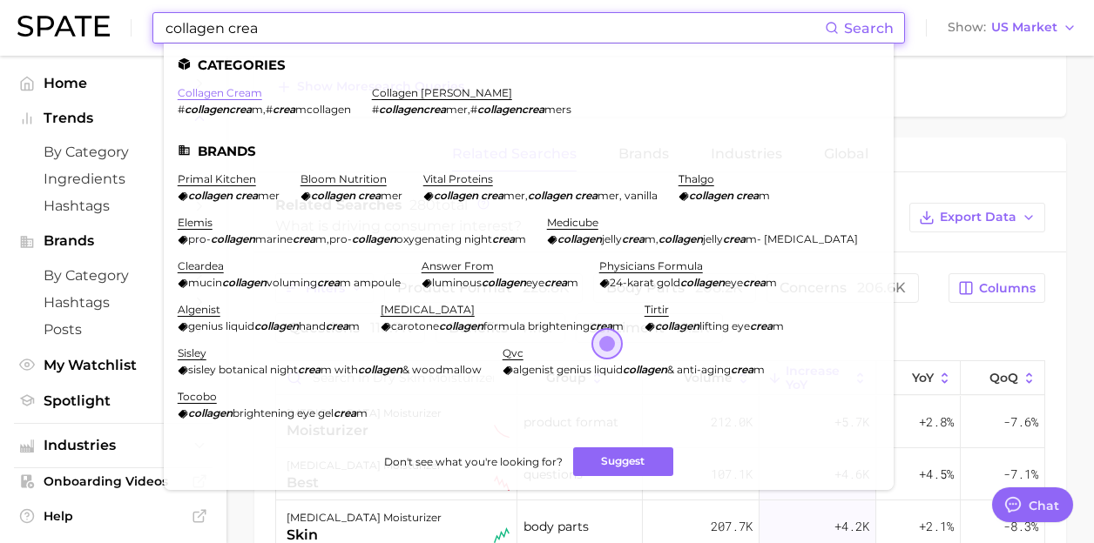
type input "collagen crea"
click at [219, 94] on link "collagen cream" at bounding box center [220, 92] width 84 height 13
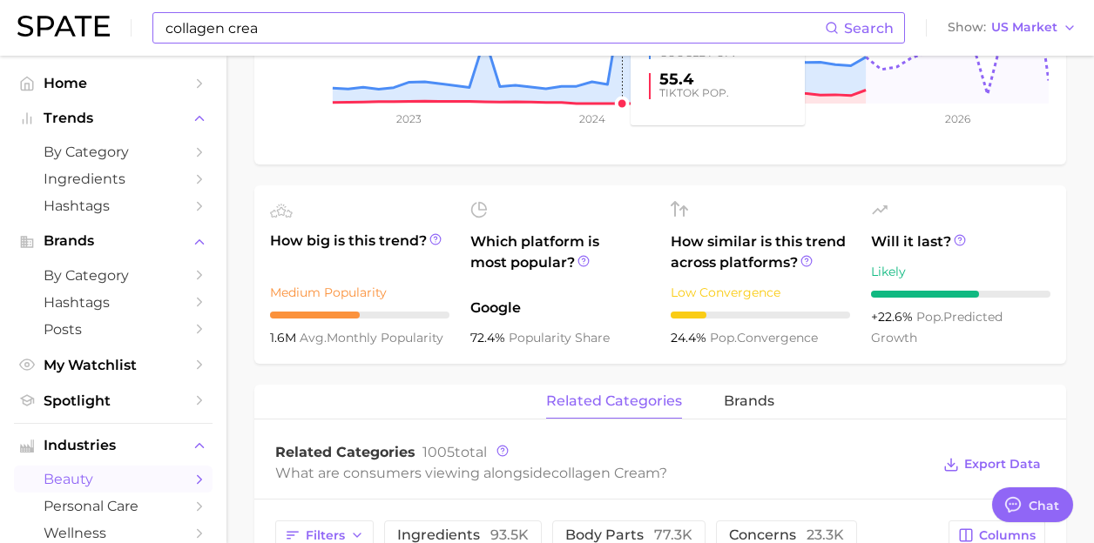
scroll to position [764, 0]
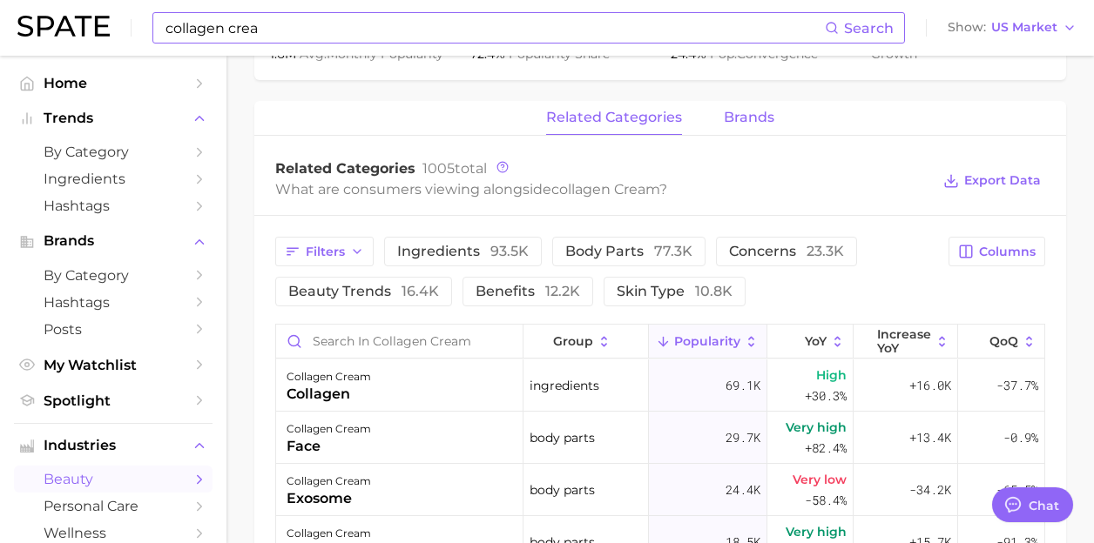
click at [756, 116] on span "brands" at bounding box center [749, 118] width 51 height 16
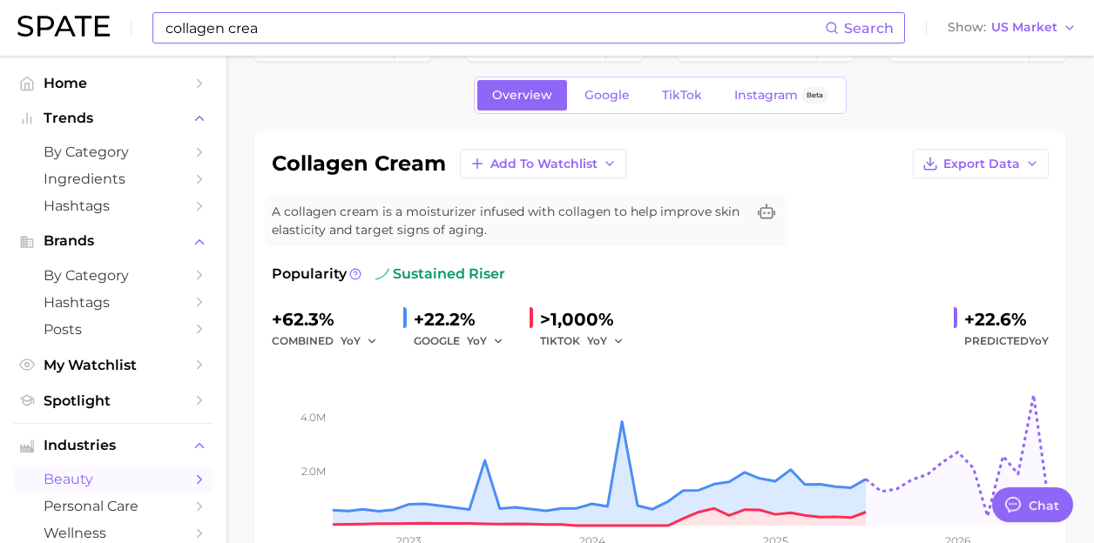
scroll to position [0, 0]
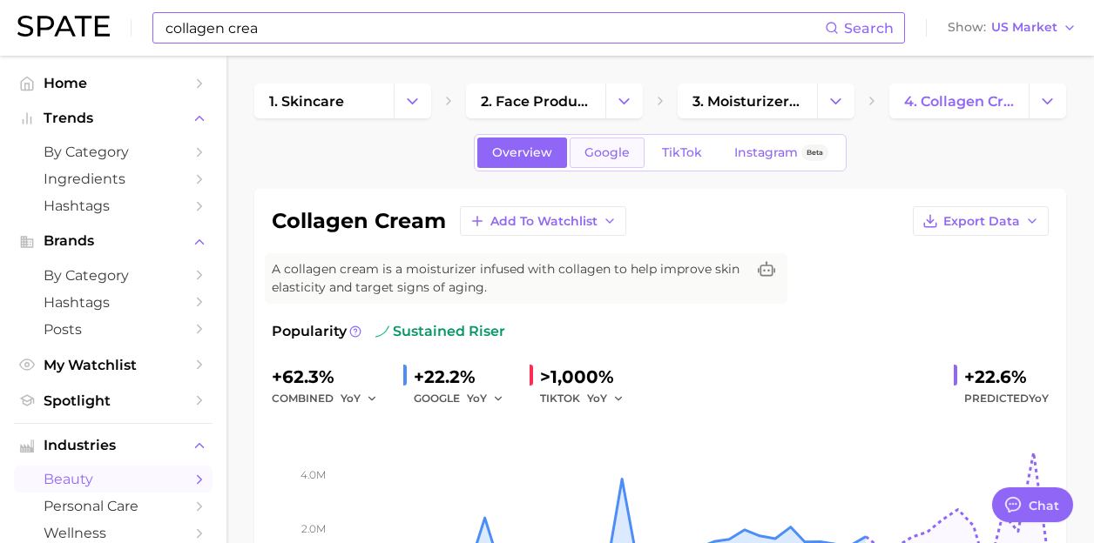
click at [619, 156] on span "Google" at bounding box center [606, 152] width 45 height 15
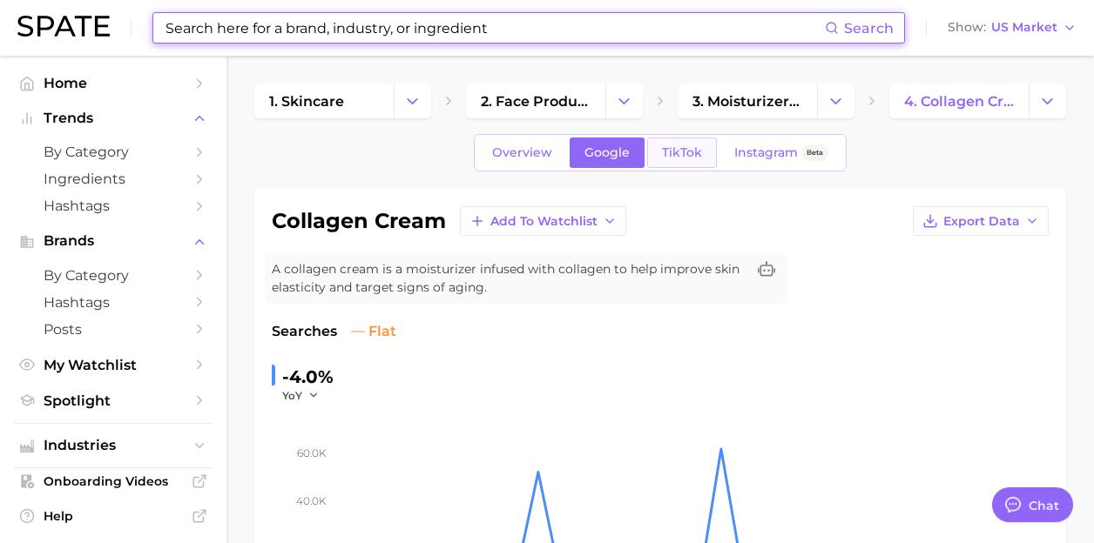
click at [664, 158] on span "TikTok" at bounding box center [682, 152] width 40 height 15
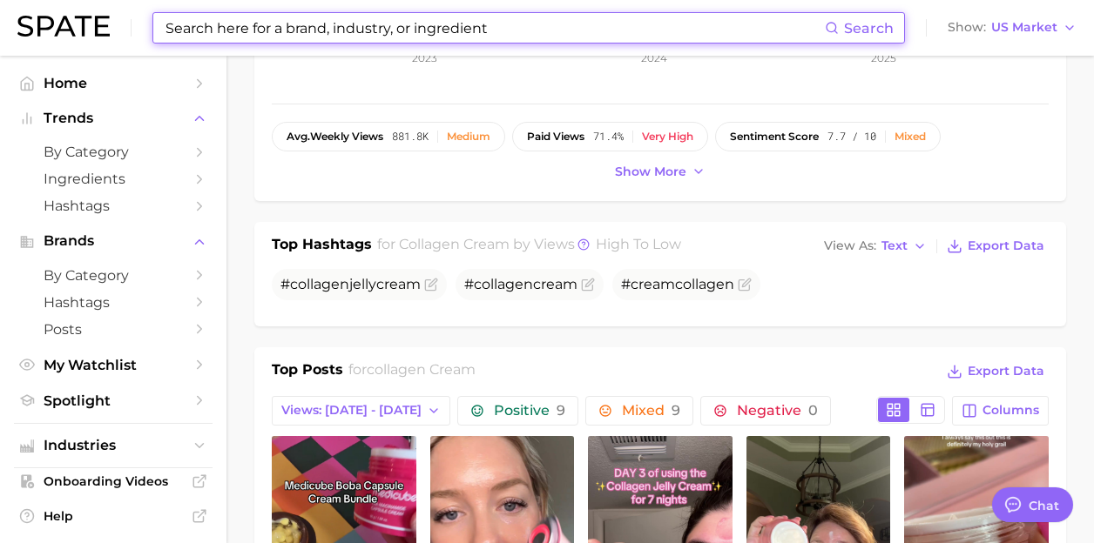
scroll to position [893, 0]
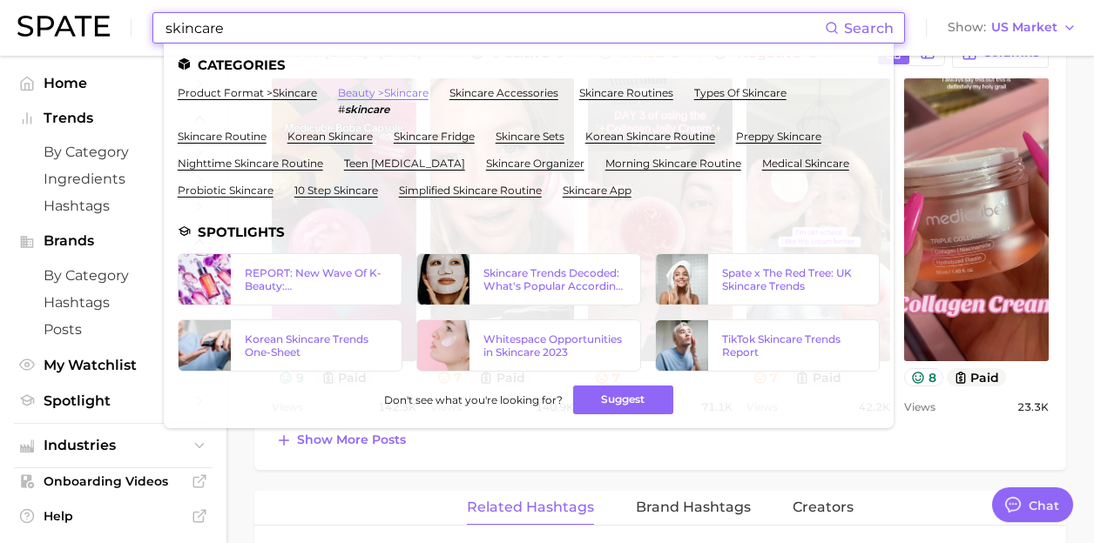
type input "skincare"
click at [371, 92] on link "beauty > skincare" at bounding box center [383, 92] width 91 height 13
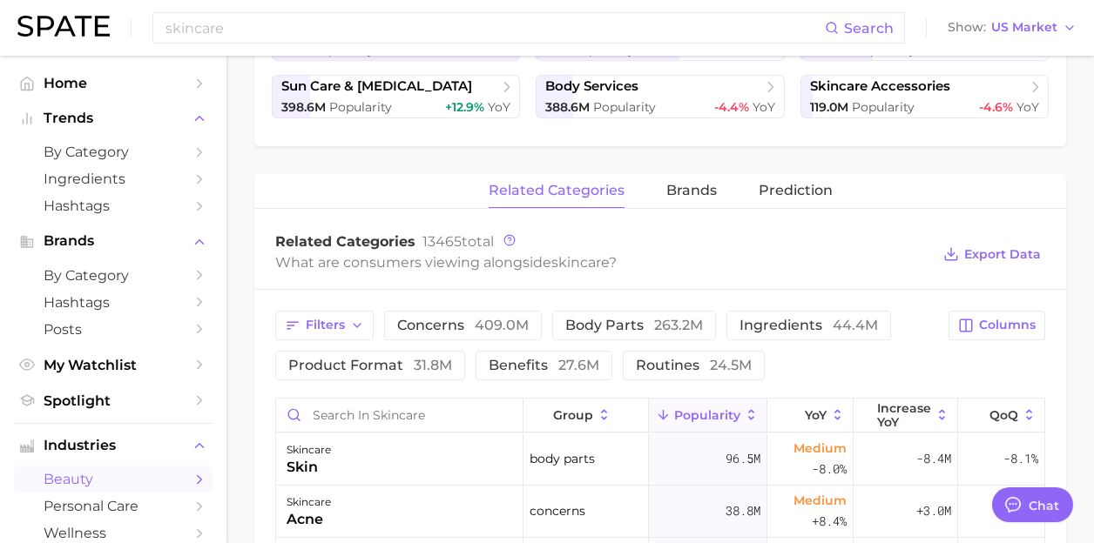
scroll to position [779, 0]
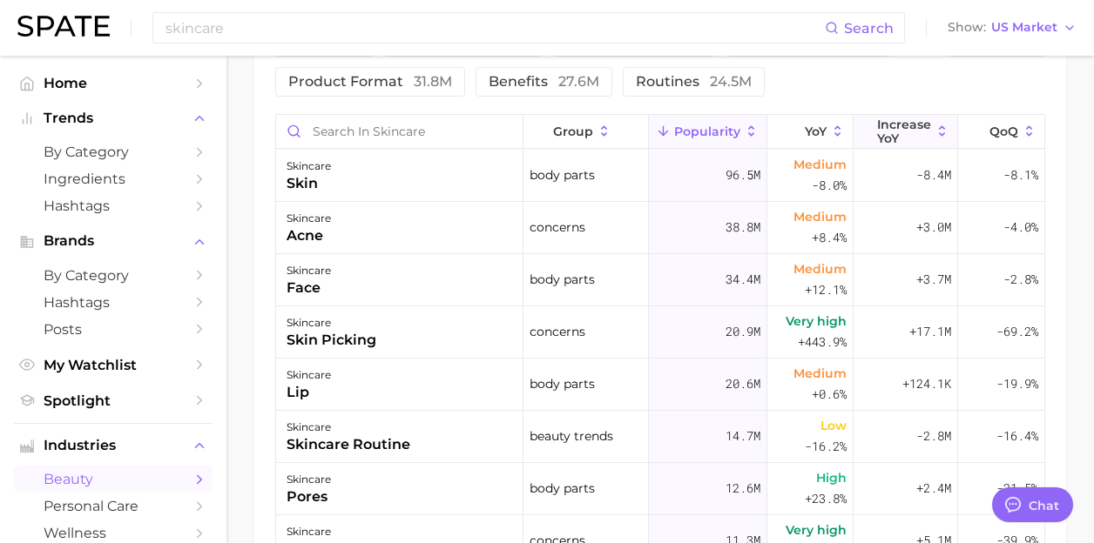
click at [921, 130] on span "Increase YoY" at bounding box center [904, 132] width 54 height 28
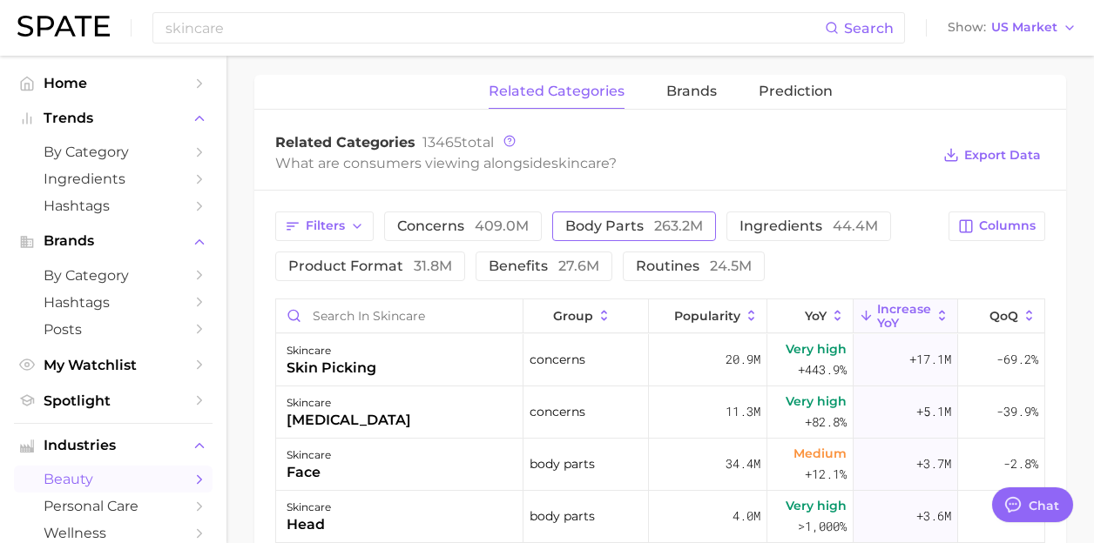
scroll to position [594, 0]
click at [761, 235] on button "ingredients 44.4m" at bounding box center [808, 227] width 165 height 30
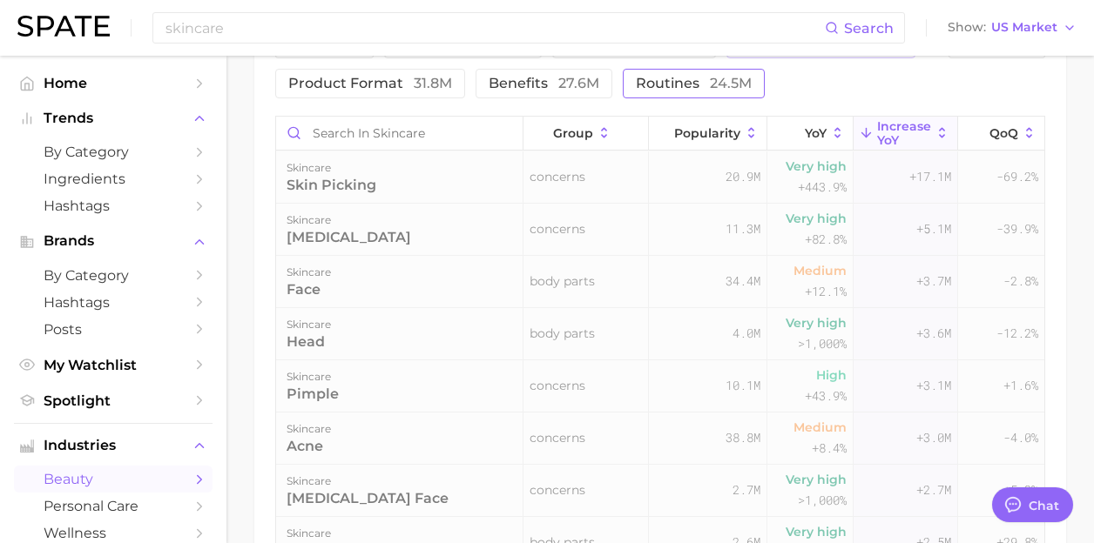
scroll to position [793, 0]
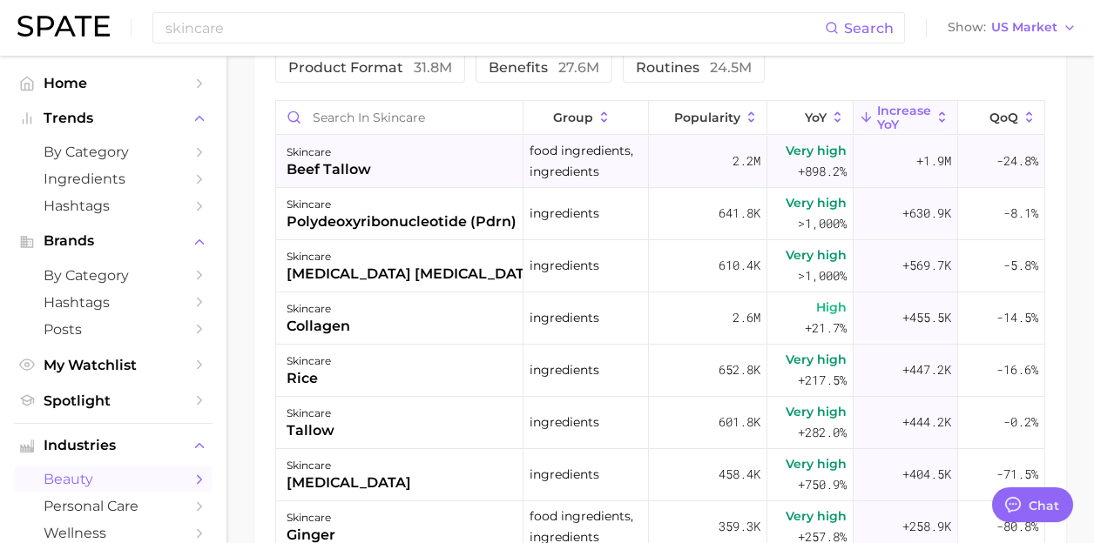
click at [398, 172] on div "skincare beef tallow" at bounding box center [399, 162] width 247 height 52
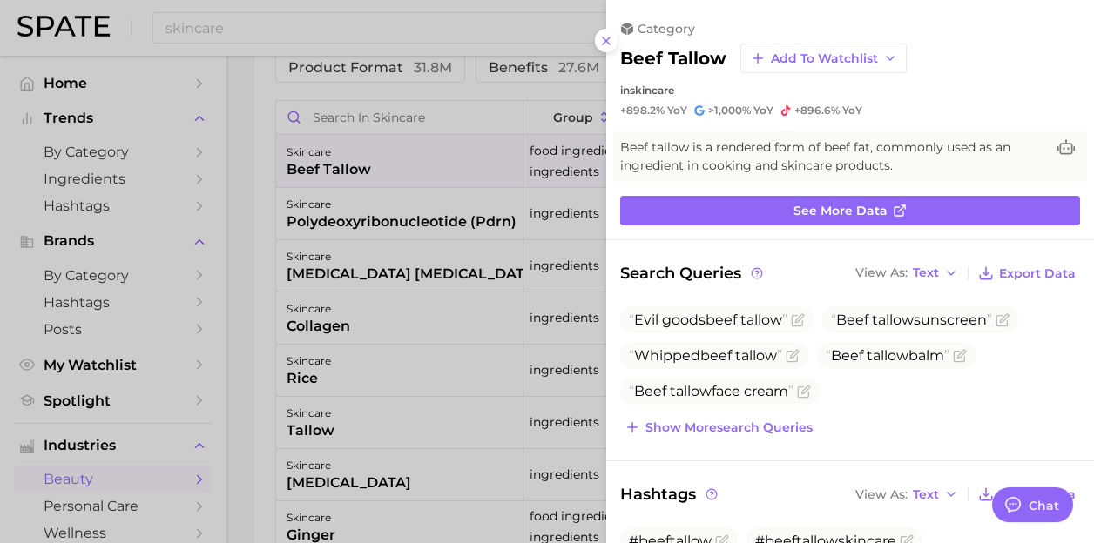
scroll to position [0, 0]
click at [398, 170] on div at bounding box center [547, 271] width 1094 height 543
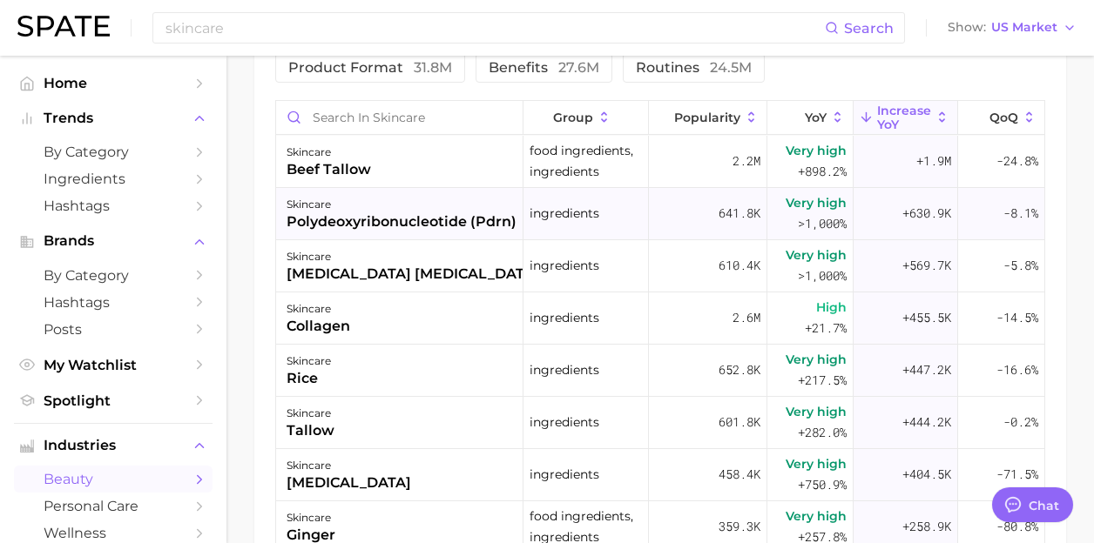
click at [397, 220] on div "polydeoxyribonucleotide (pdrn)" at bounding box center [401, 222] width 230 height 21
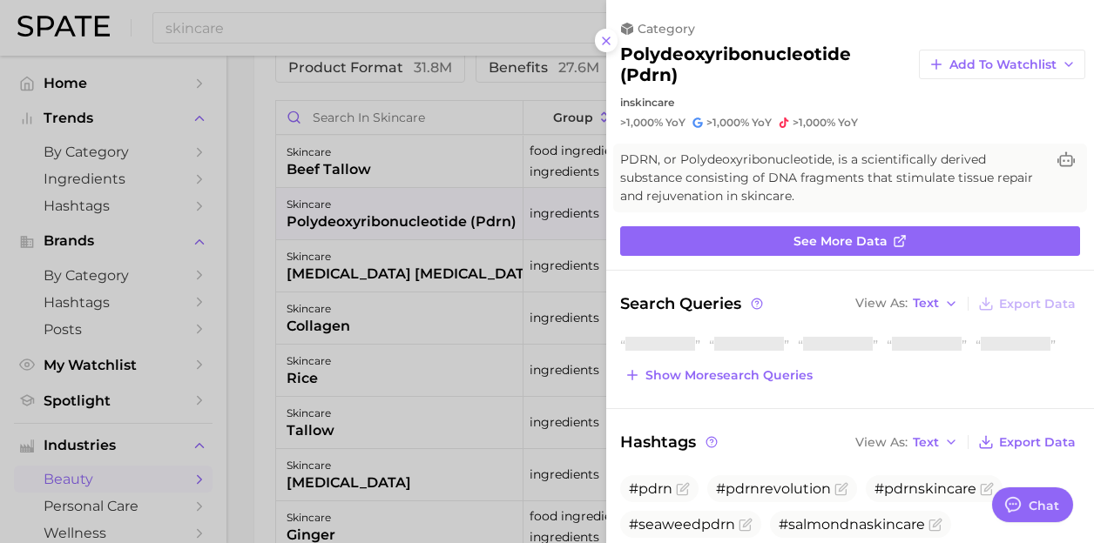
click at [402, 159] on div at bounding box center [547, 271] width 1094 height 543
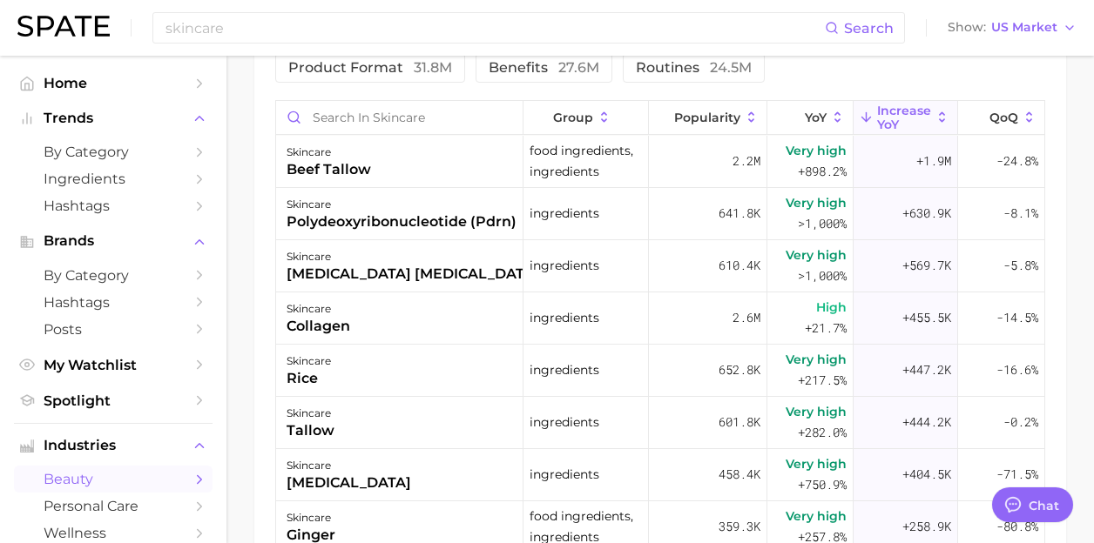
click at [402, 159] on div "skincare beef tallow" at bounding box center [399, 162] width 247 height 52
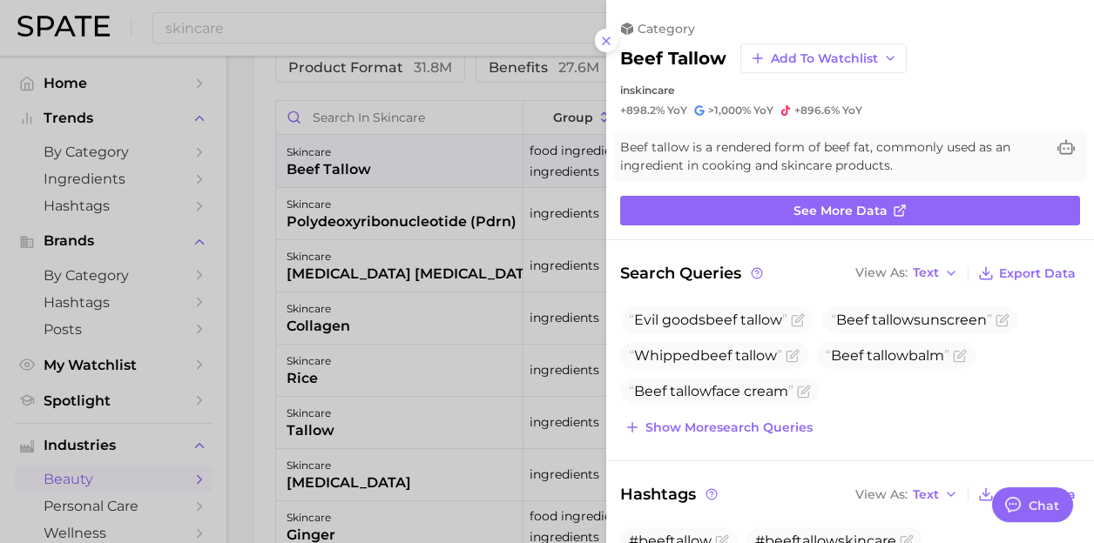
click at [473, 279] on div at bounding box center [547, 271] width 1094 height 543
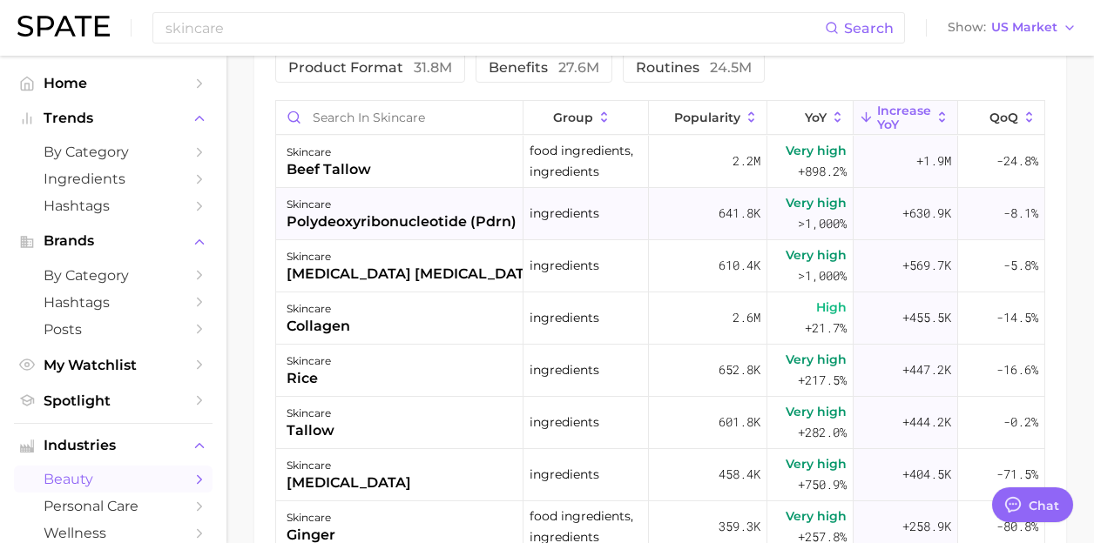
click at [436, 216] on div "polydeoxyribonucleotide (pdrn)" at bounding box center [401, 222] width 230 height 21
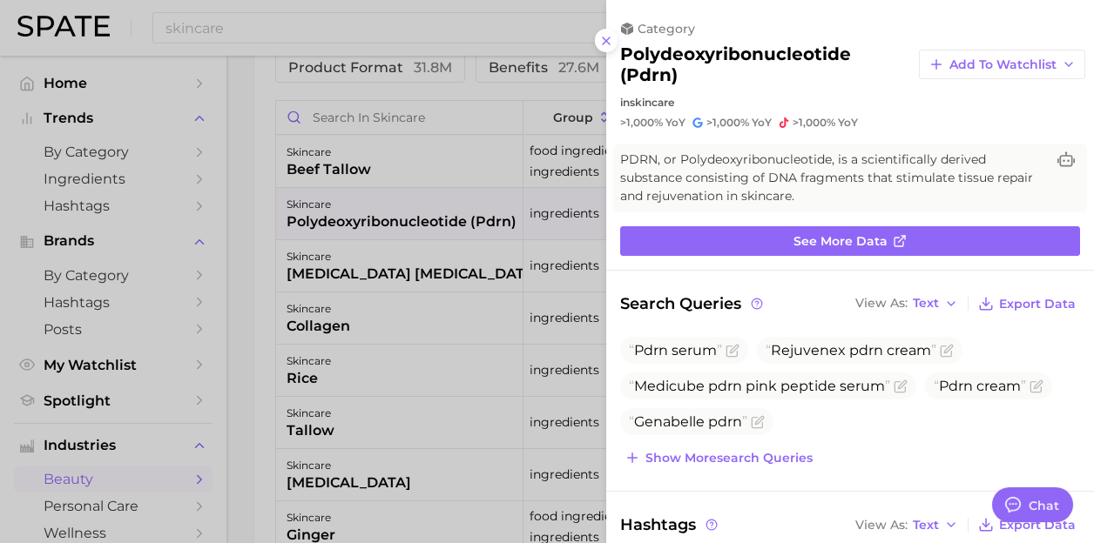
click at [440, 215] on div at bounding box center [547, 271] width 1094 height 543
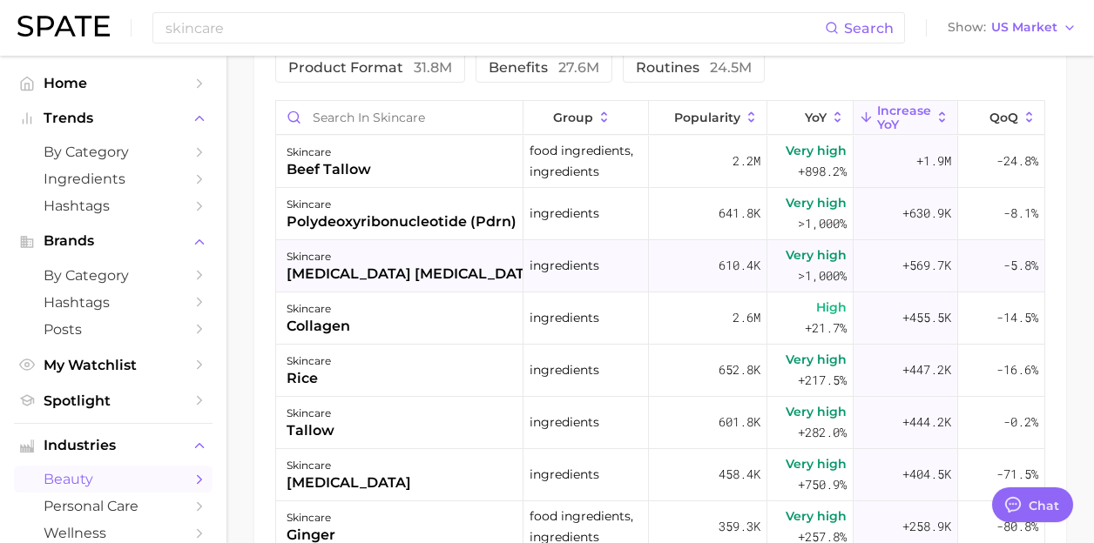
click at [437, 274] on div "[MEDICAL_DATA] [MEDICAL_DATA] dinucleotide (nad)" at bounding box center [482, 274] width 393 height 21
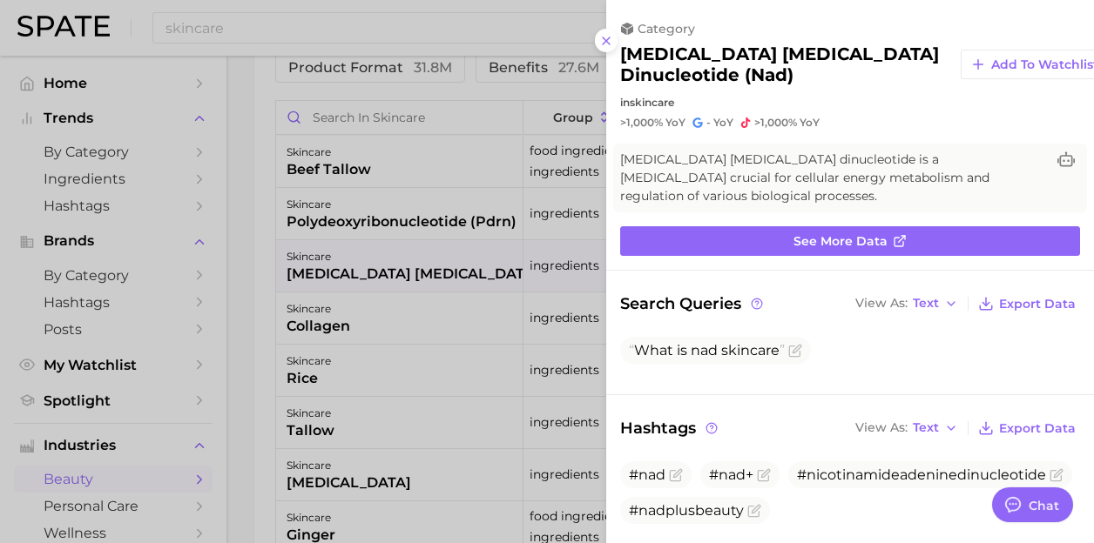
click at [342, 286] on div at bounding box center [547, 271] width 1094 height 543
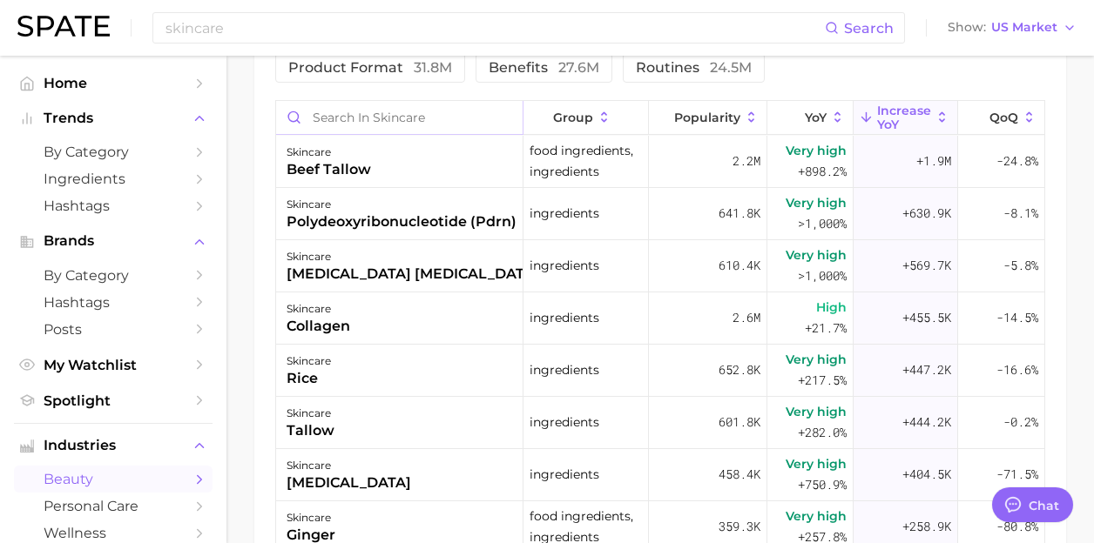
click at [439, 125] on input "Search in skincare" at bounding box center [399, 117] width 246 height 33
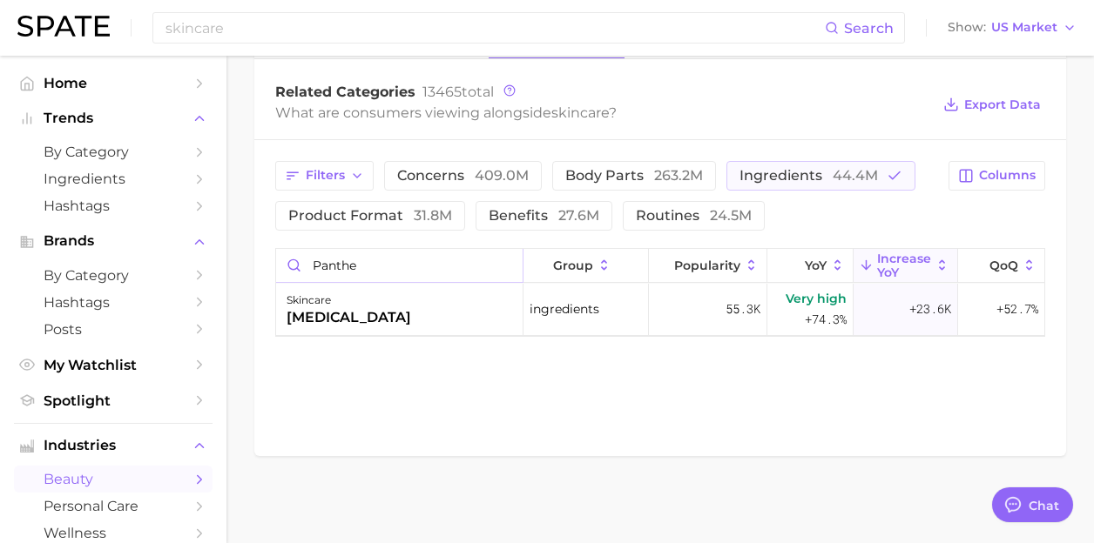
scroll to position [644, 0]
click at [374, 333] on div "skincare [MEDICAL_DATA]" at bounding box center [399, 311] width 247 height 52
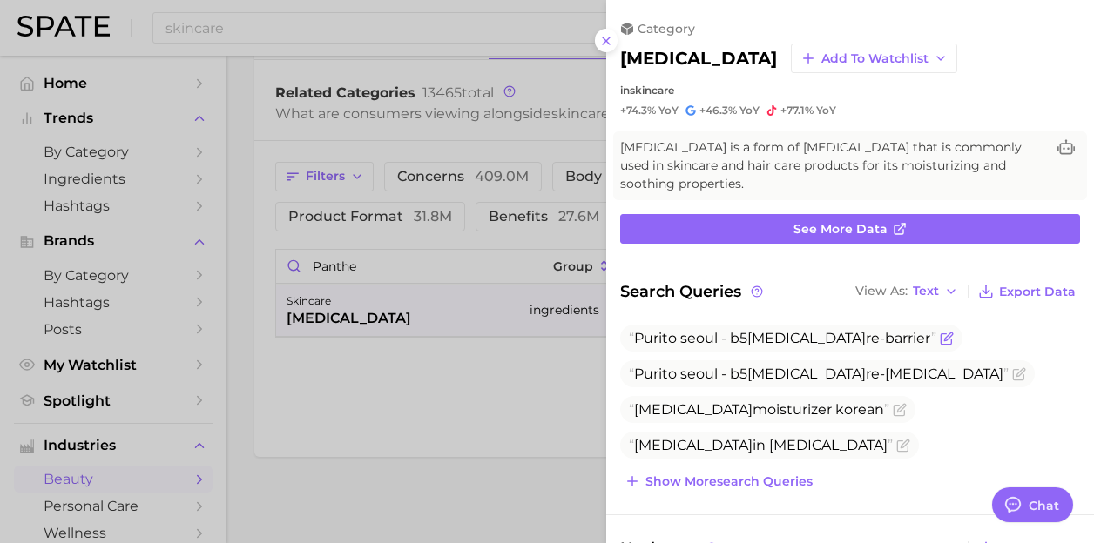
scroll to position [0, 0]
click at [421, 352] on div at bounding box center [547, 271] width 1094 height 543
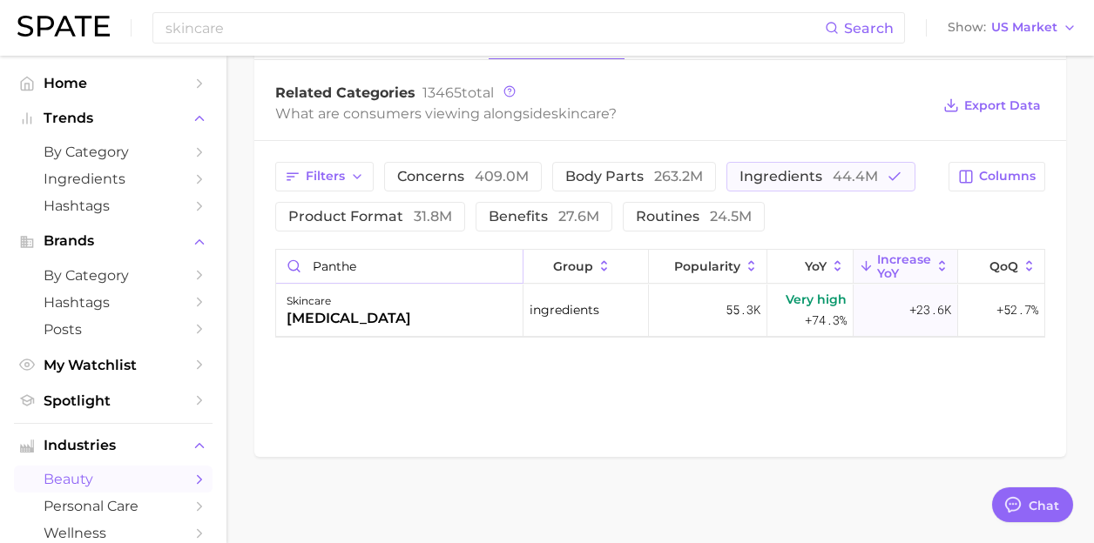
drag, startPoint x: 376, startPoint y: 264, endPoint x: 286, endPoint y: 264, distance: 90.6
click at [286, 264] on input "panthe" at bounding box center [399, 266] width 246 height 33
click at [407, 329] on div "skincare [MEDICAL_DATA]" at bounding box center [399, 311] width 247 height 52
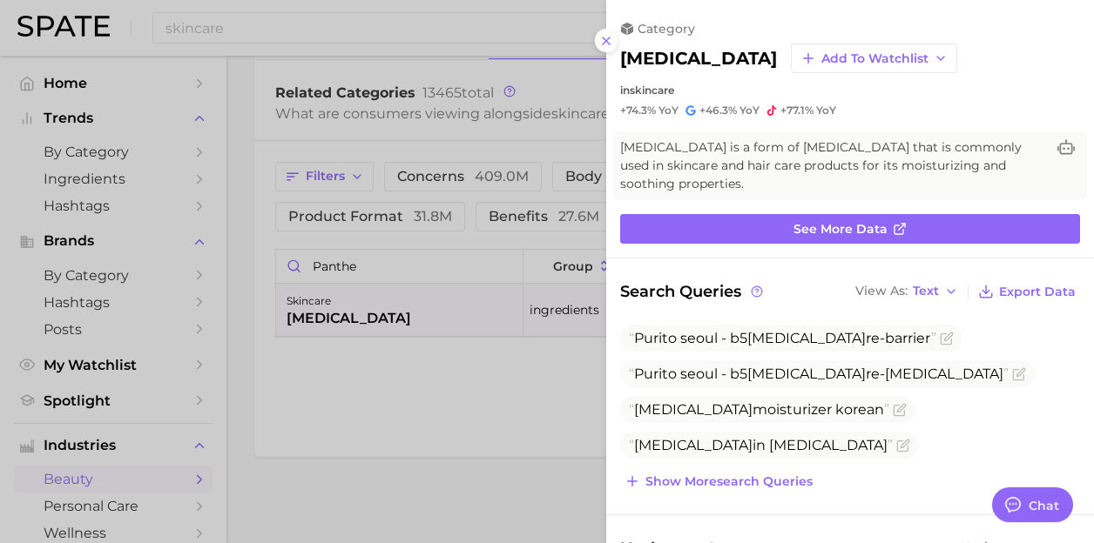
click at [393, 274] on div at bounding box center [547, 271] width 1094 height 543
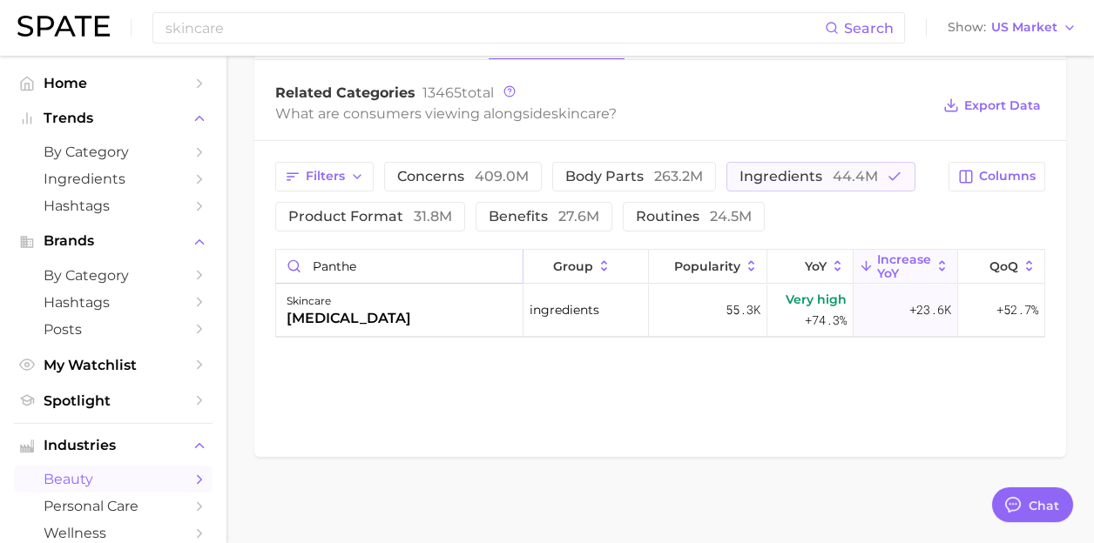
drag, startPoint x: 360, startPoint y: 261, endPoint x: 232, endPoint y: 255, distance: 129.0
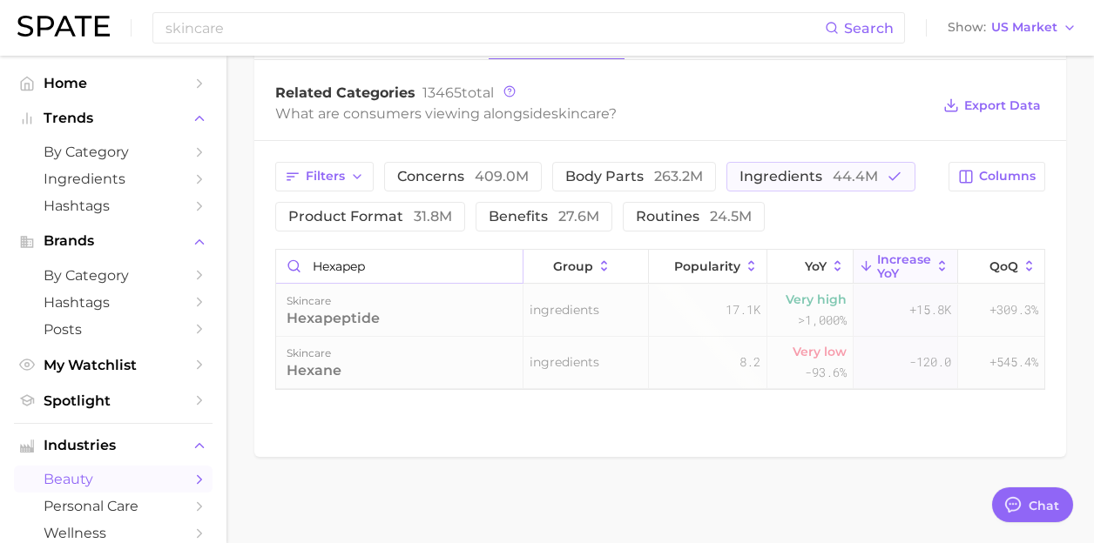
type input "hexapep"
click at [275, 293] on div "hexapep group Popularity YoY Increase YoY QoQ skincare hexapeptide ingredients …" at bounding box center [660, 319] width 770 height 141
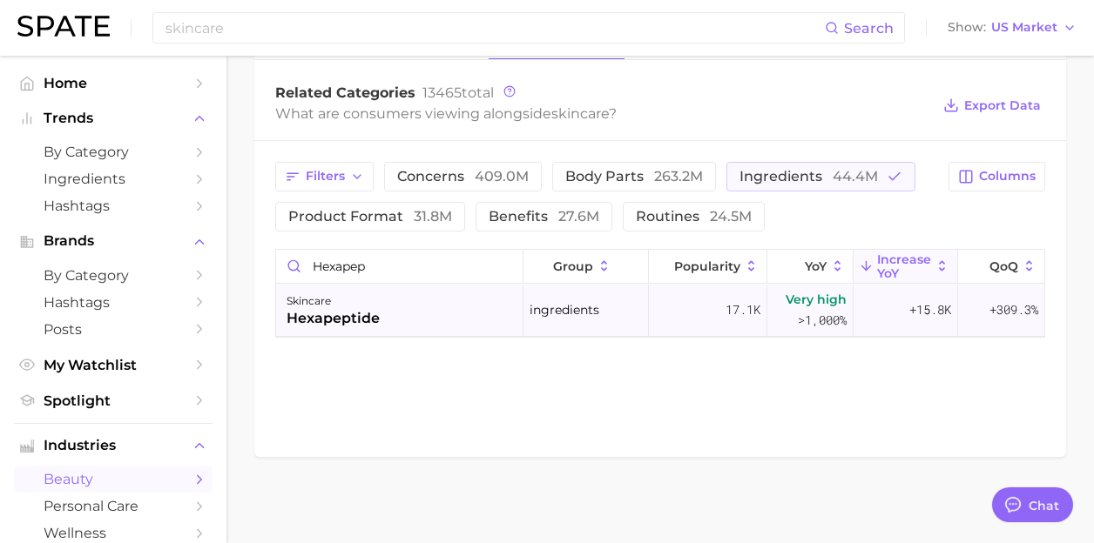
click at [343, 306] on div "skincare" at bounding box center [332, 301] width 93 height 21
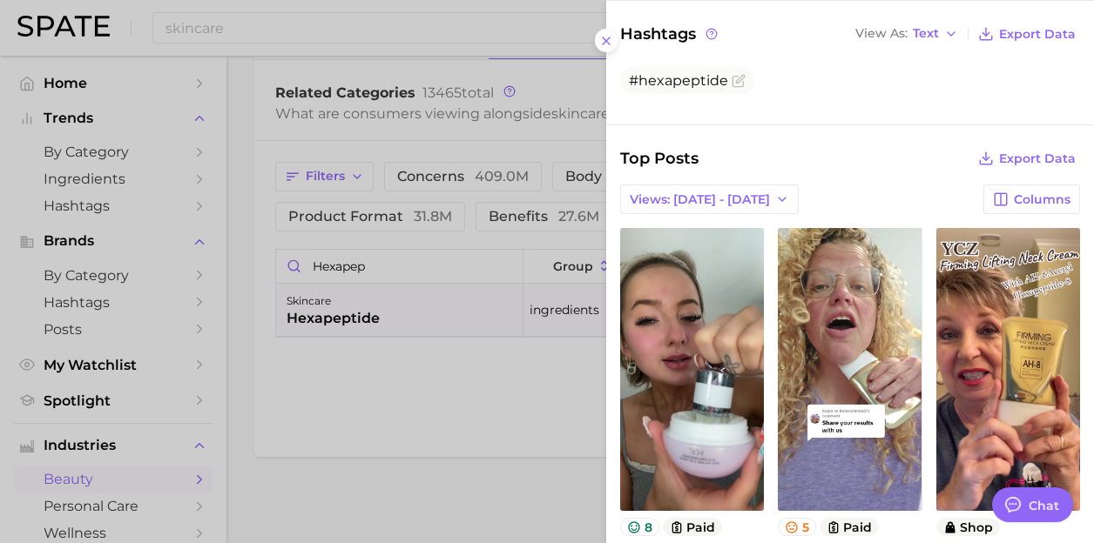
scroll to position [458, 0]
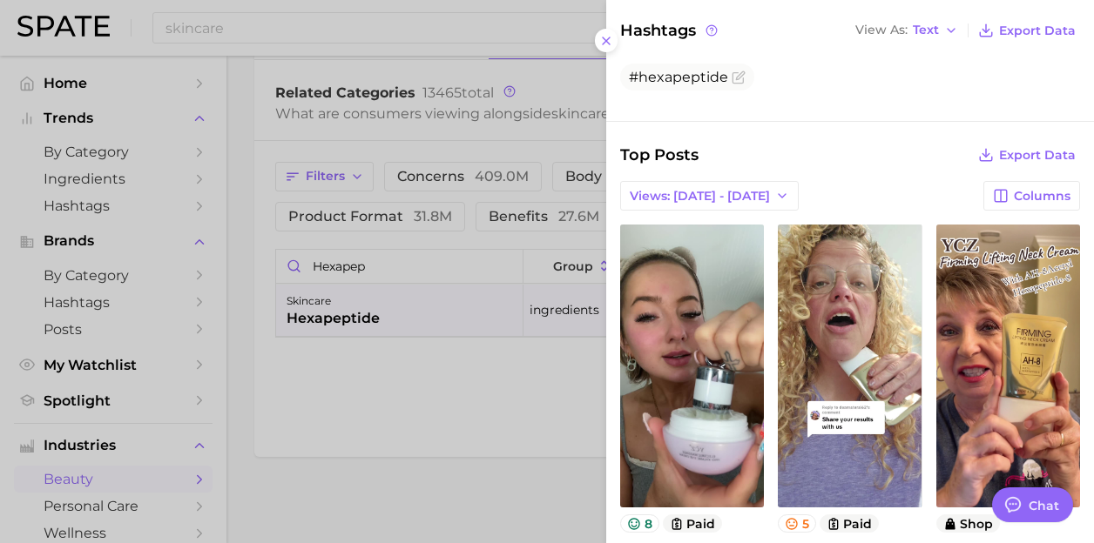
click at [356, 197] on div at bounding box center [547, 271] width 1094 height 543
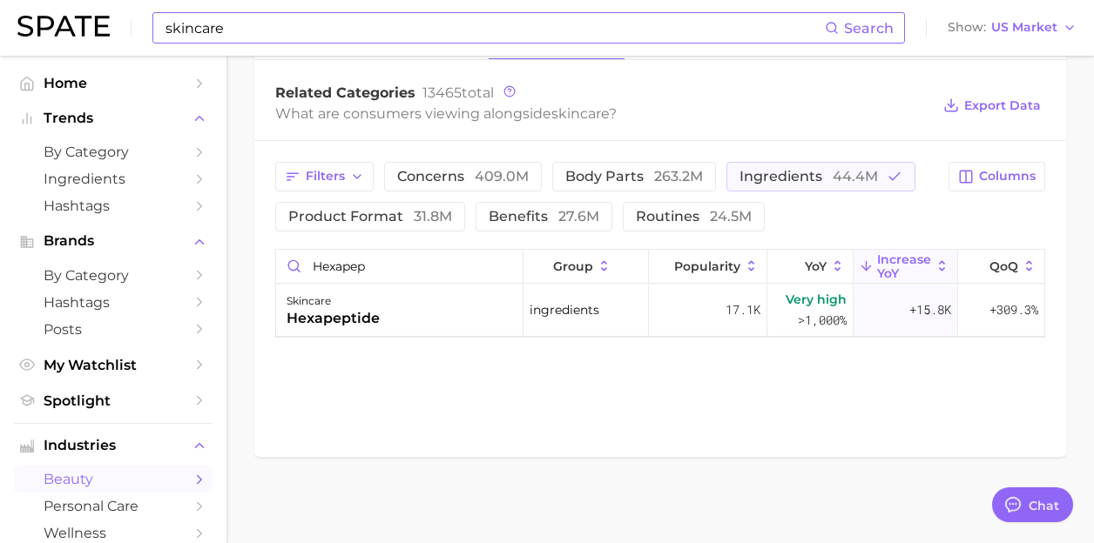
click at [322, 32] on input "skincare" at bounding box center [494, 28] width 661 height 30
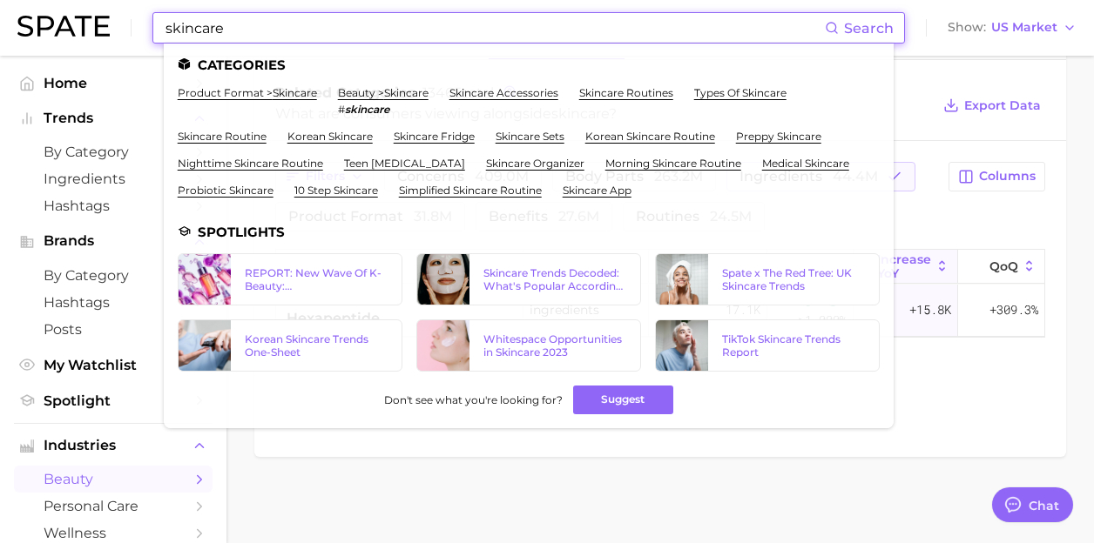
click at [322, 32] on input "skincare" at bounding box center [494, 28] width 661 height 30
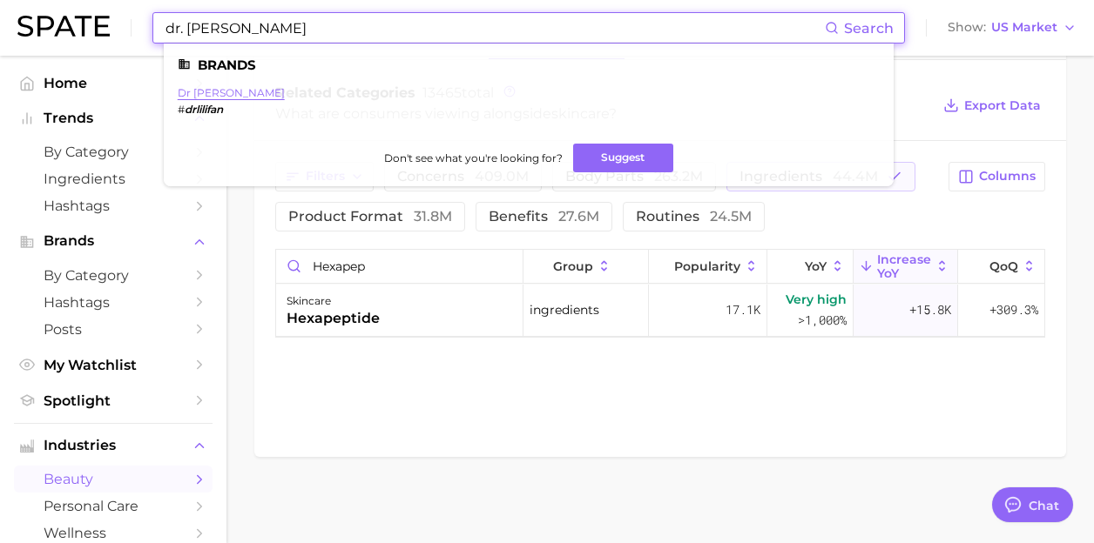
type input "dr. [PERSON_NAME]"
click at [203, 94] on link "dr [PERSON_NAME]" at bounding box center [231, 92] width 107 height 13
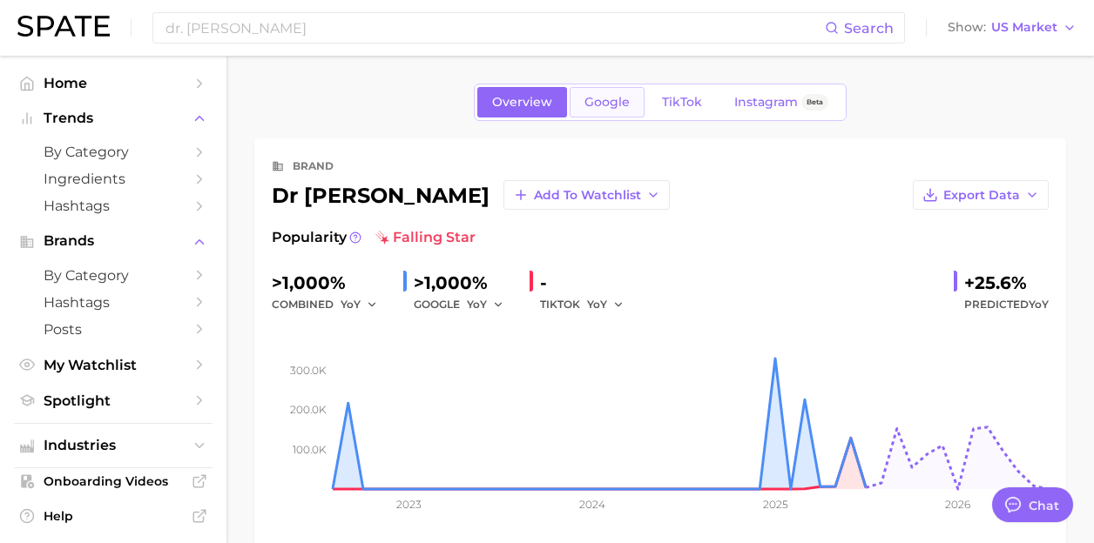
click at [596, 107] on span "Google" at bounding box center [606, 102] width 45 height 15
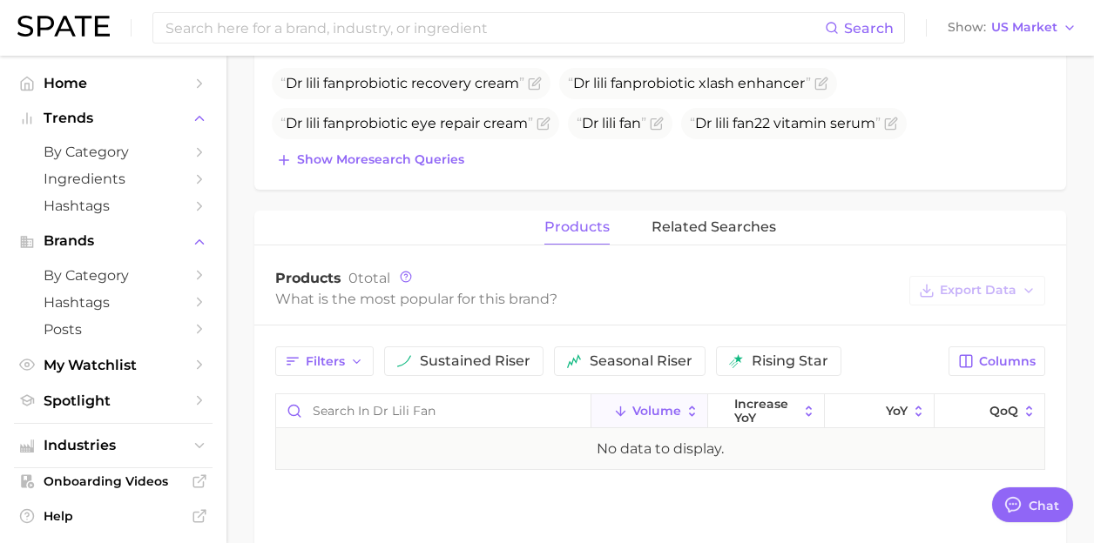
scroll to position [684, 0]
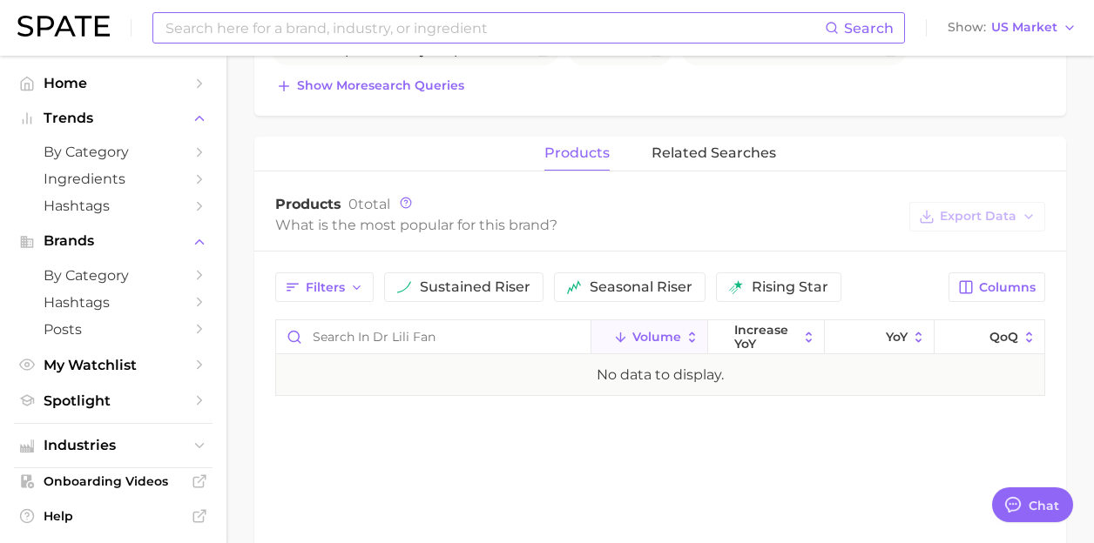
click at [266, 20] on input at bounding box center [494, 28] width 661 height 30
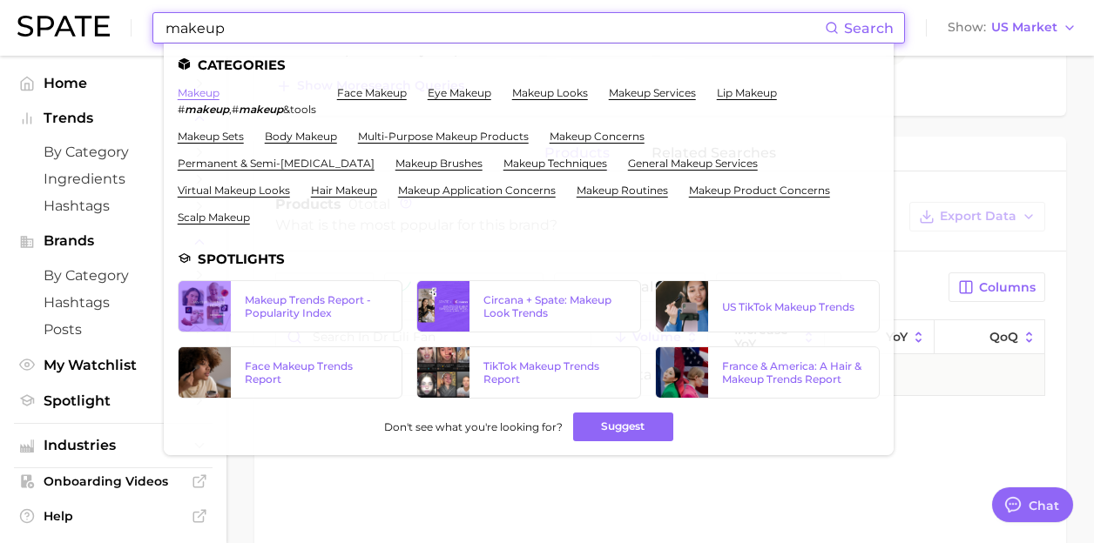
type input "makeup"
click at [201, 86] on link "makeup" at bounding box center [199, 92] width 42 height 13
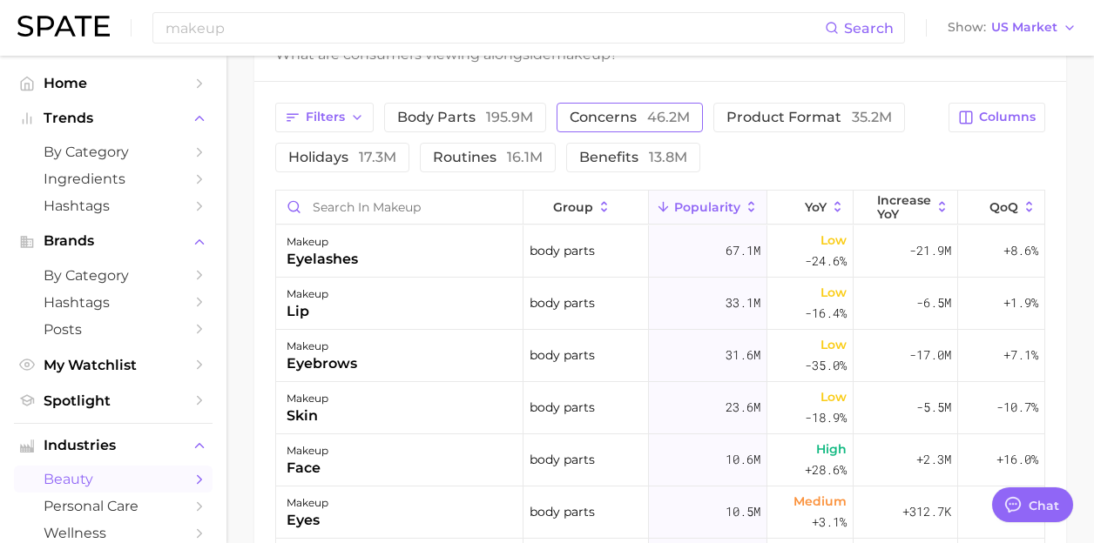
scroll to position [569, 0]
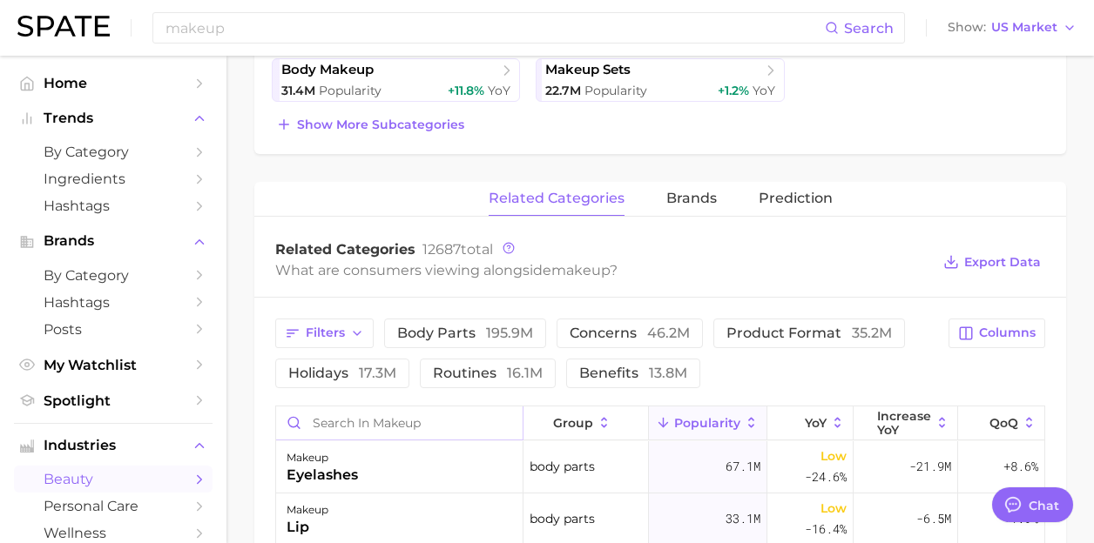
click at [456, 420] on input "Search in makeup" at bounding box center [399, 423] width 246 height 33
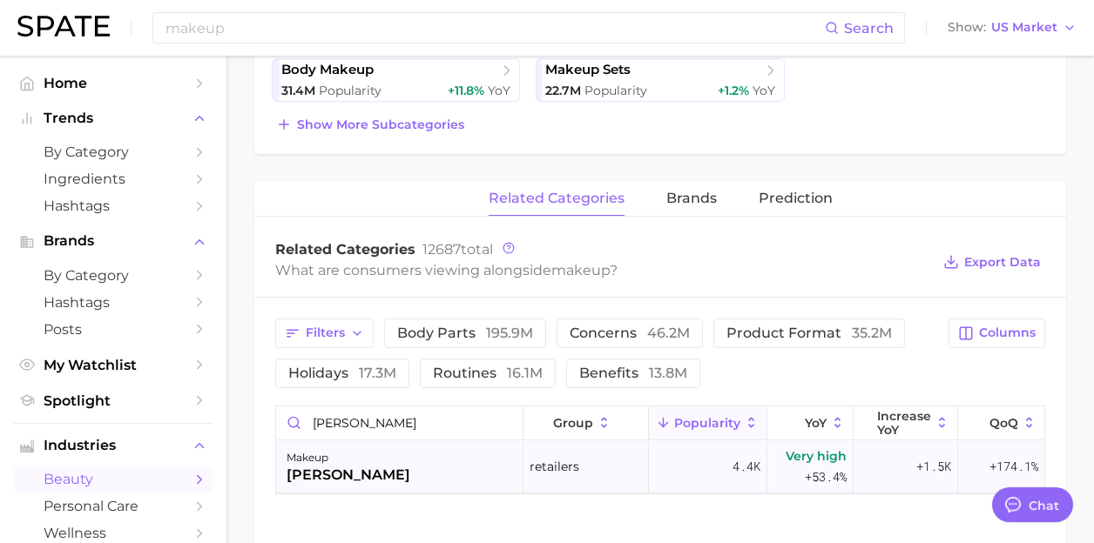
click at [427, 451] on div "makeup [PERSON_NAME]" at bounding box center [399, 467] width 247 height 52
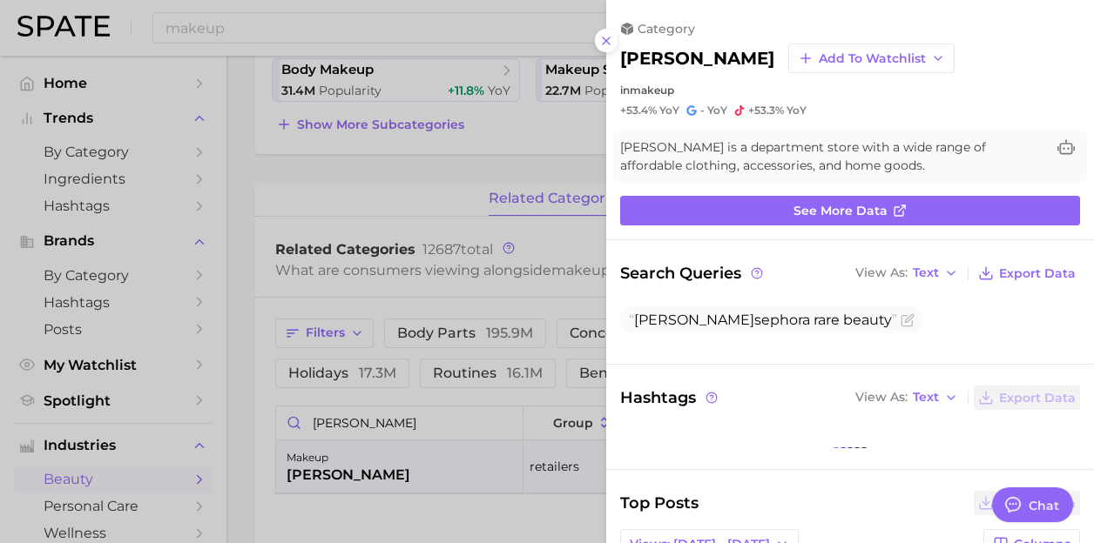
click at [417, 421] on div at bounding box center [547, 271] width 1094 height 543
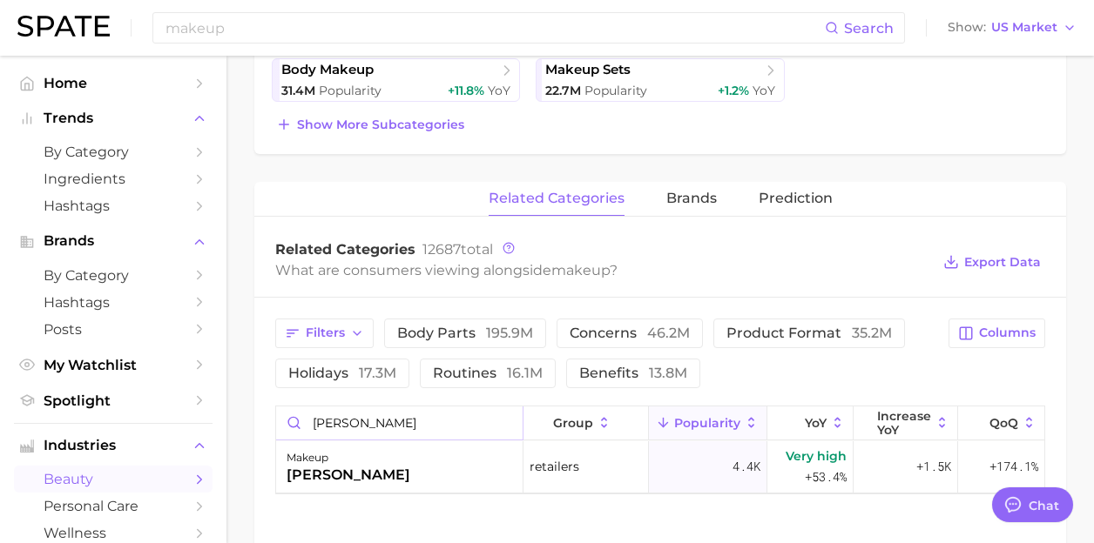
click at [417, 421] on input "[PERSON_NAME]" at bounding box center [399, 423] width 246 height 33
type input "nordstrom"
click at [392, 473] on div "makeup nordstrom" at bounding box center [399, 467] width 247 height 52
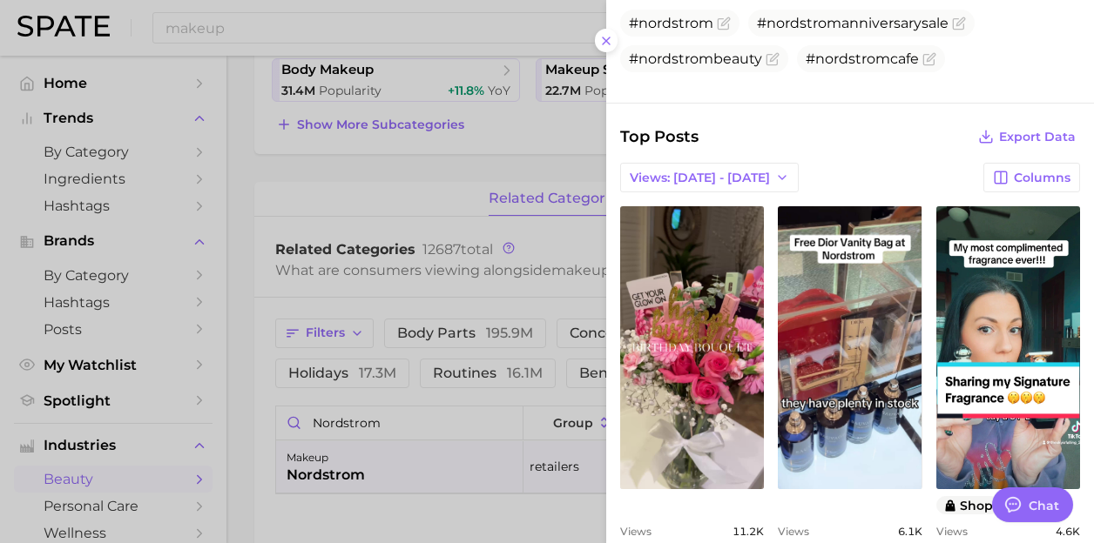
scroll to position [626, 0]
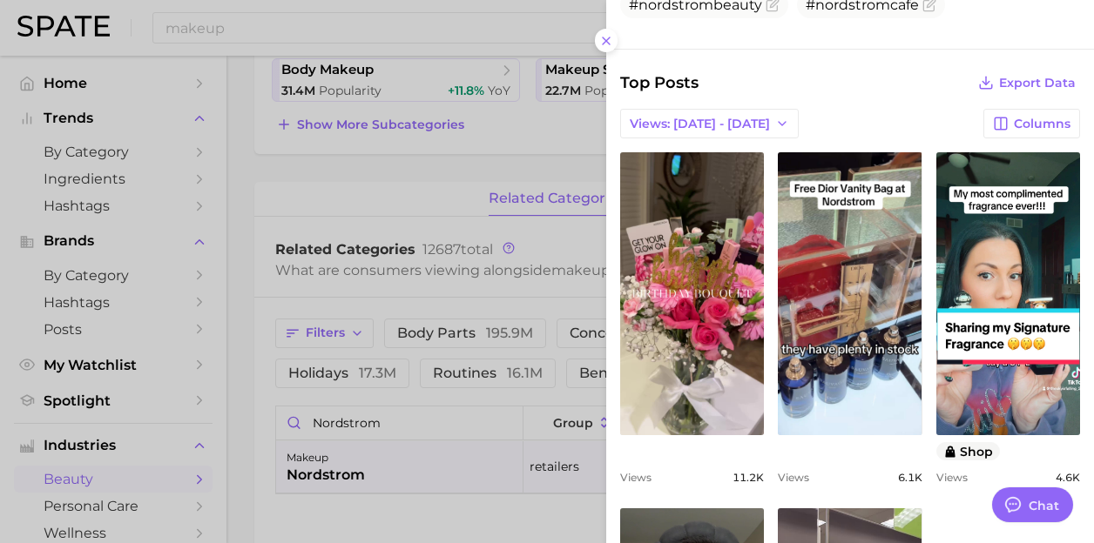
click at [490, 235] on div at bounding box center [547, 271] width 1094 height 543
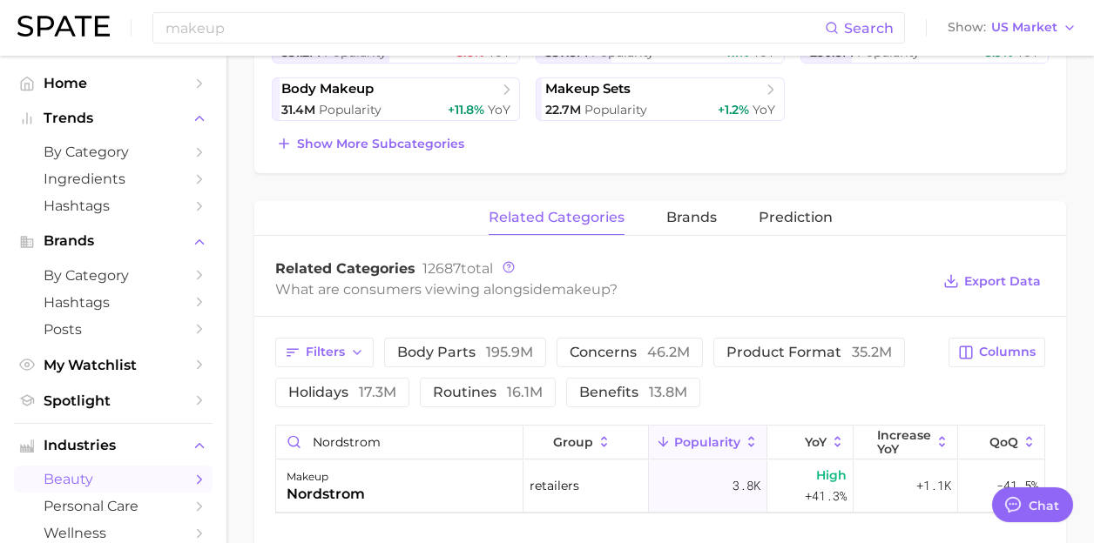
scroll to position [549, 0]
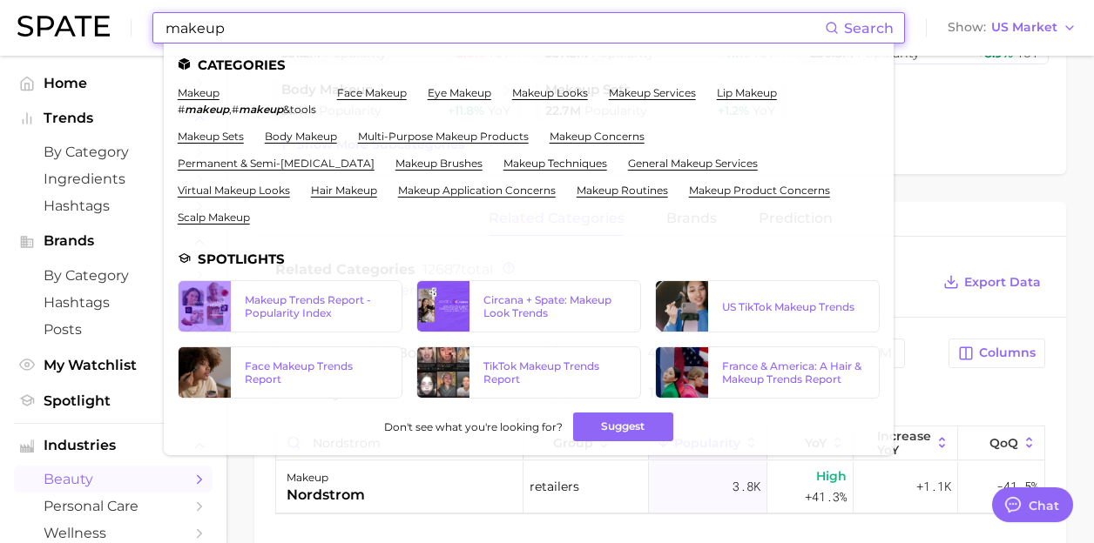
drag, startPoint x: 264, startPoint y: 36, endPoint x: 87, endPoint y: 4, distance: 179.5
click at [91, 4] on div "makeup Search Categories makeup # makeup , # makeup &tools face makeup eye make…" at bounding box center [546, 28] width 1059 height 56
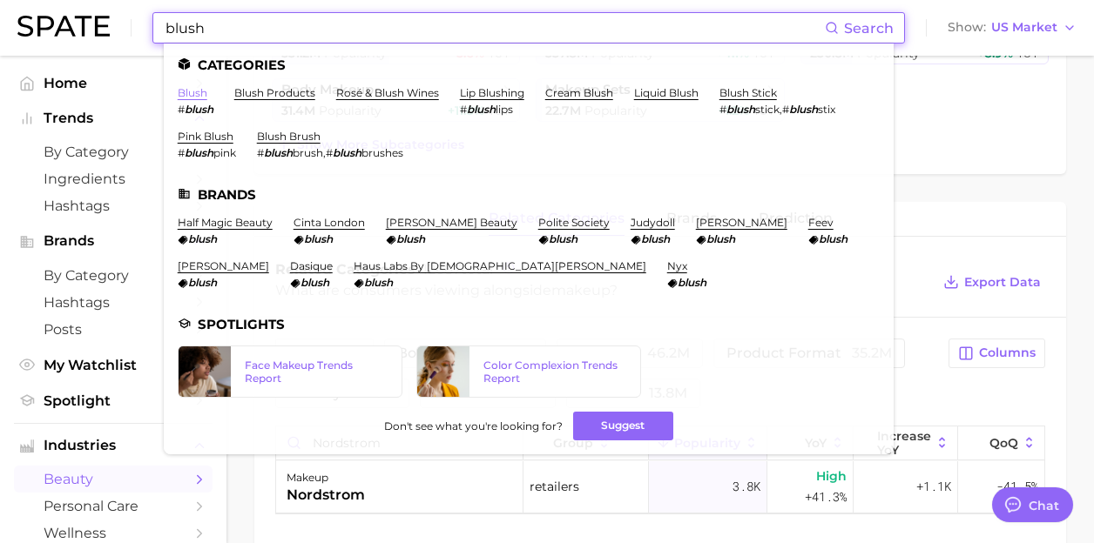
type input "blush"
click at [197, 90] on link "blush" at bounding box center [193, 92] width 30 height 13
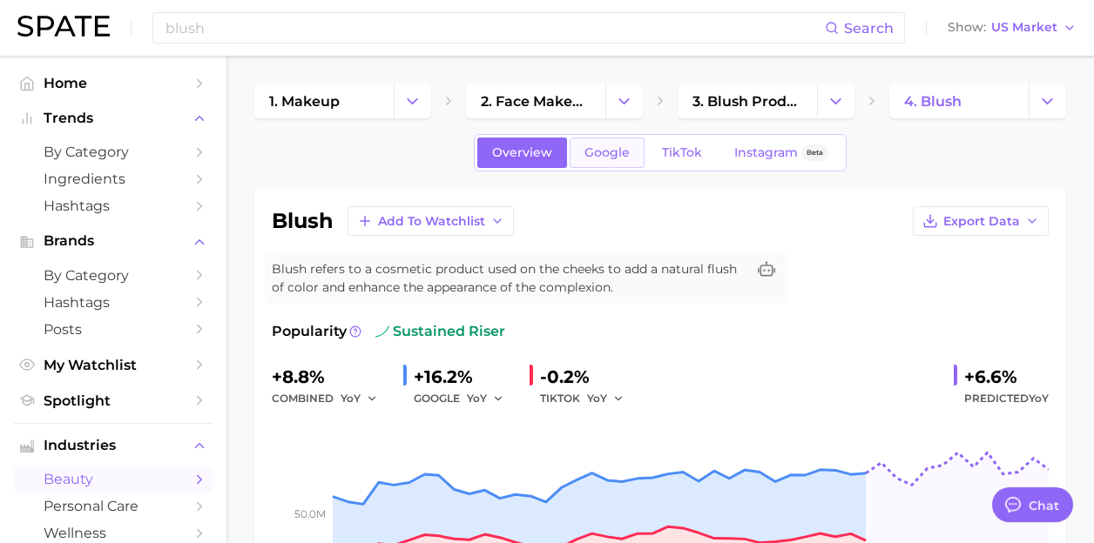
click at [592, 152] on span "Google" at bounding box center [606, 152] width 45 height 15
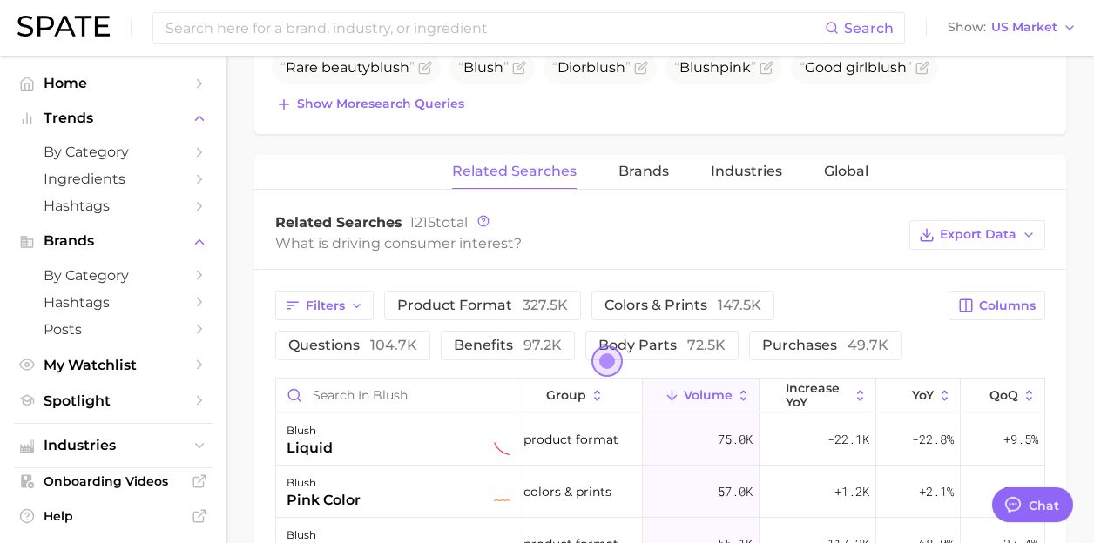
scroll to position [787, 0]
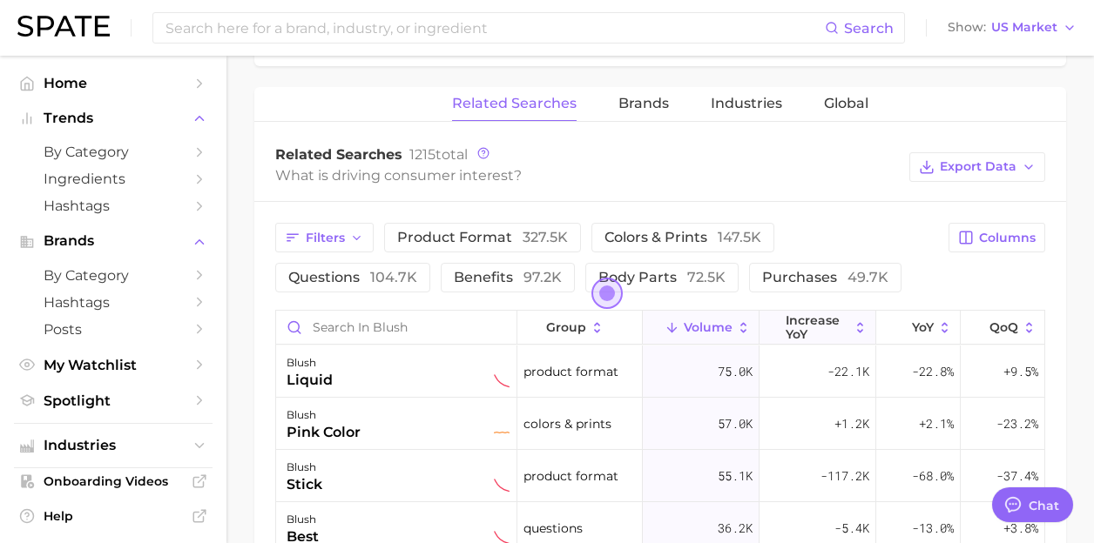
click at [853, 318] on button "increase YoY" at bounding box center [817, 328] width 117 height 34
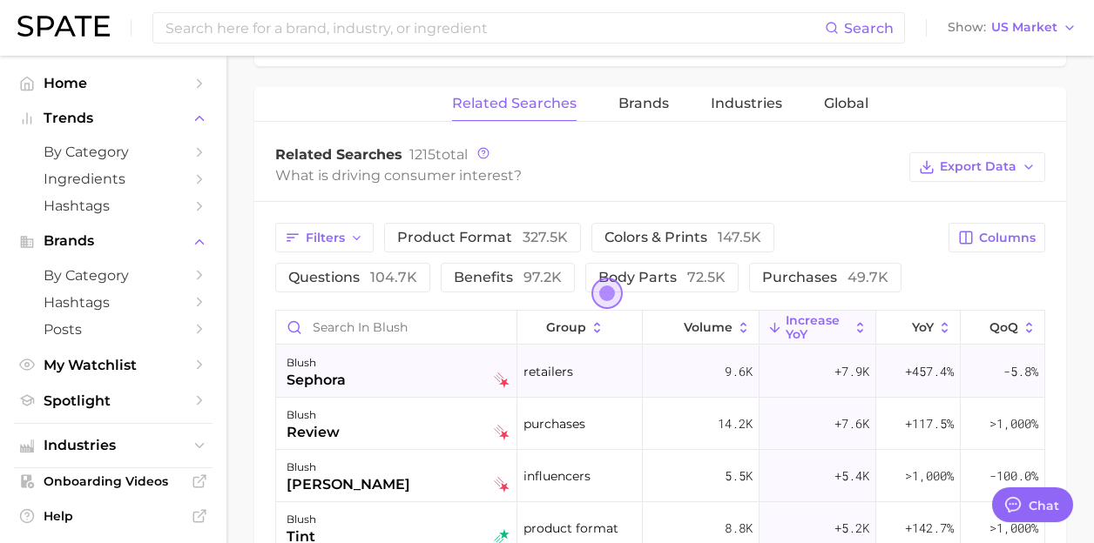
click at [400, 368] on div "blush sephora" at bounding box center [397, 372] width 223 height 38
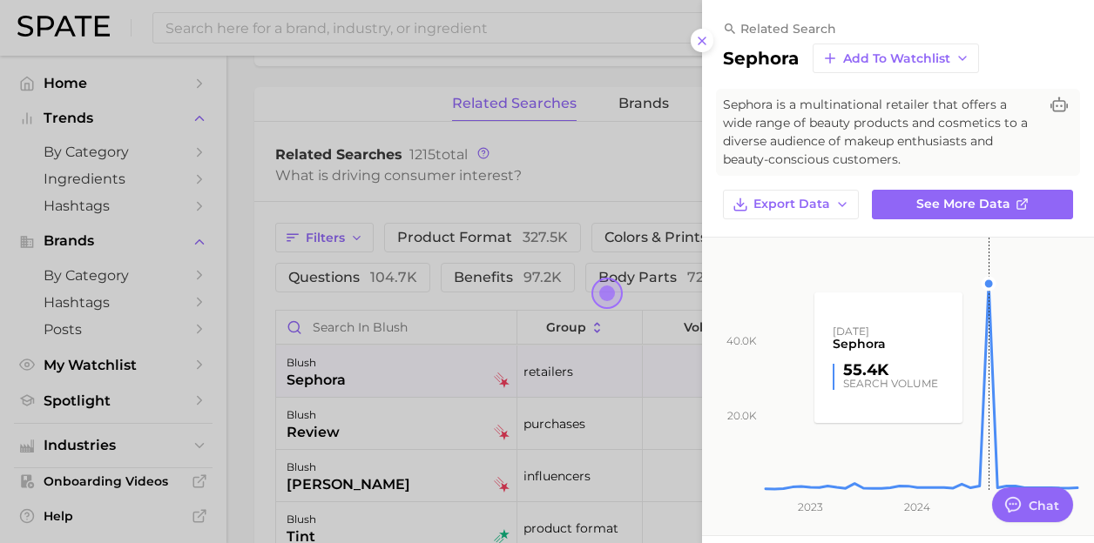
scroll to position [437, 0]
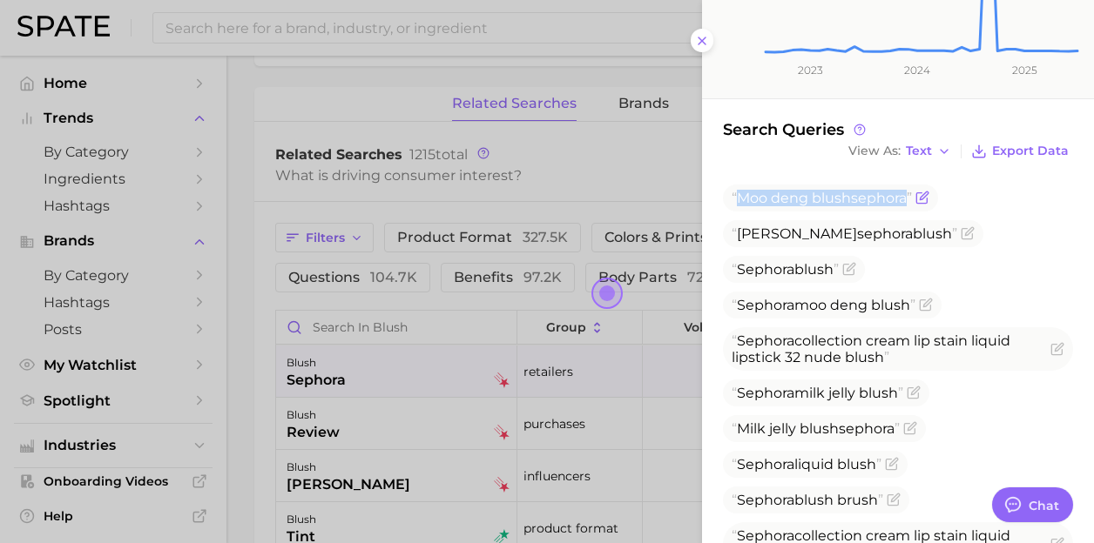
drag, startPoint x: 913, startPoint y: 199, endPoint x: 737, endPoint y: 198, distance: 176.8
click at [737, 198] on span "Moo deng blush sephora" at bounding box center [821, 198] width 180 height 17
copy span "Moo deng blush sephora"
click at [886, 223] on span "Moo deng sephora blush" at bounding box center [853, 233] width 260 height 27
drag, startPoint x: 909, startPoint y: 232, endPoint x: 723, endPoint y: 236, distance: 186.4
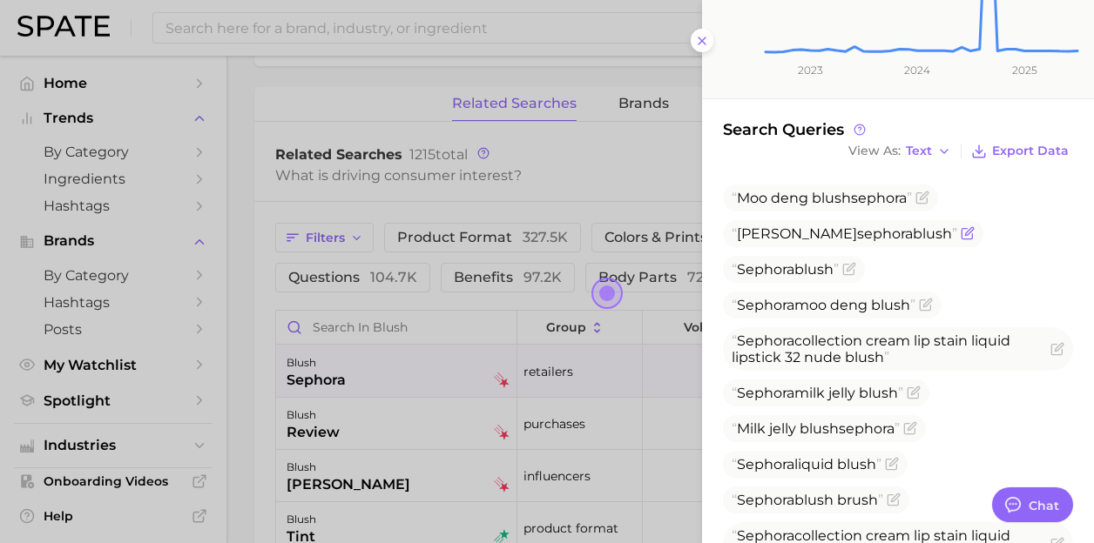
click at [723, 236] on span "Moo deng sephora blush" at bounding box center [853, 233] width 260 height 27
copy span "Moo deng sephora blush"
click at [462, 249] on div at bounding box center [547, 271] width 1094 height 543
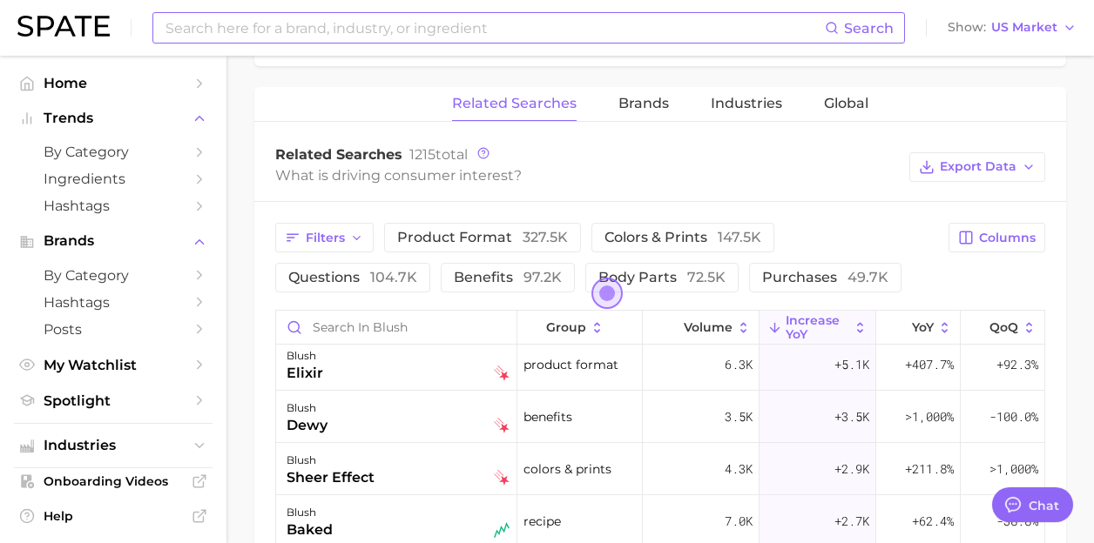
scroll to position [239, 0]
